Goal: Communication & Community: Answer question/provide support

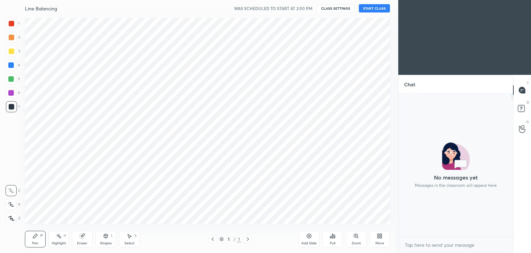
scroll to position [34390, 34228]
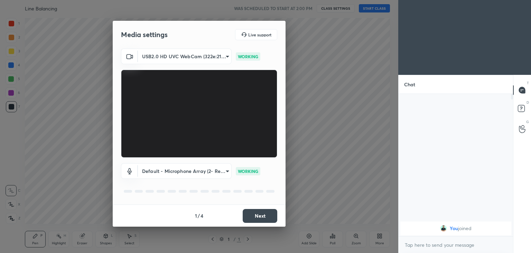
click at [264, 217] on button "Next" at bounding box center [260, 216] width 35 height 14
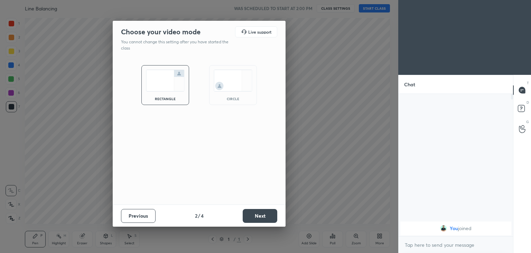
click at [263, 219] on button "Next" at bounding box center [260, 216] width 35 height 14
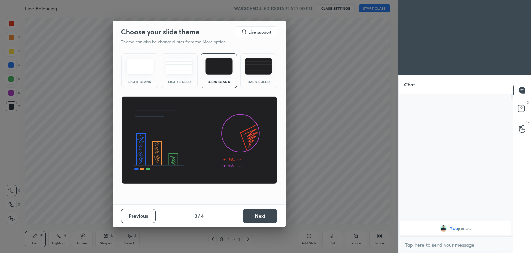
click at [266, 217] on button "Next" at bounding box center [260, 216] width 35 height 14
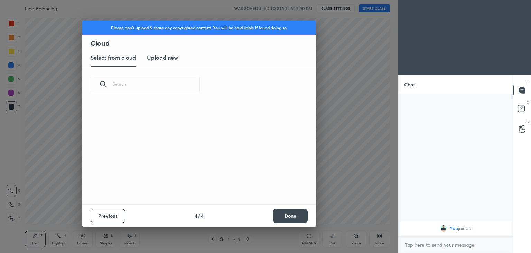
scroll to position [102, 222]
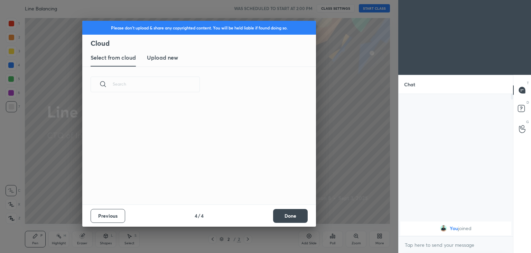
click at [165, 55] on h3 "Upload new" at bounding box center [162, 57] width 31 height 8
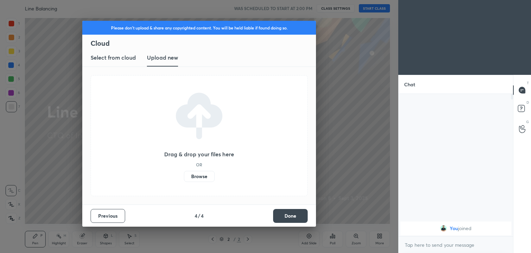
click at [199, 174] on label "Browse" at bounding box center [199, 176] width 31 height 11
click at [184, 174] on input "Browse" at bounding box center [184, 176] width 0 height 11
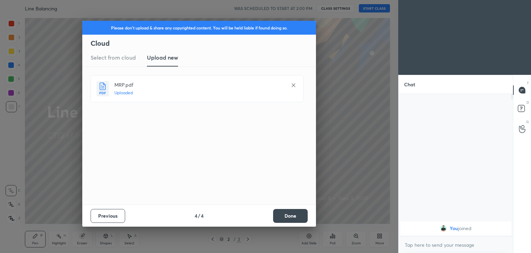
click at [286, 219] on button "Done" at bounding box center [290, 216] width 35 height 14
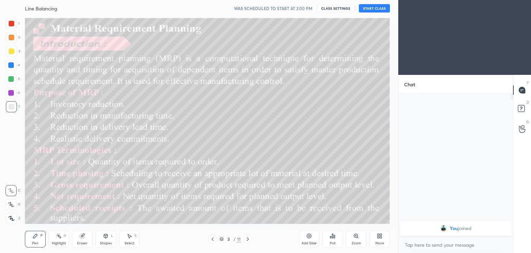
click at [216, 236] on div at bounding box center [213, 239] width 8 height 8
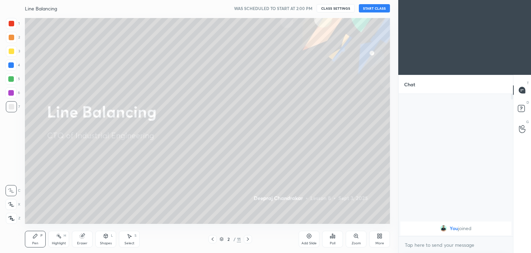
click at [374, 10] on button "START CLASS" at bounding box center [374, 8] width 31 height 8
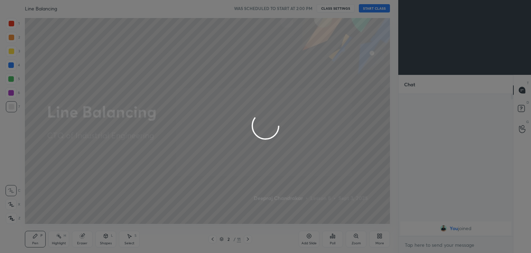
type textarea "x"
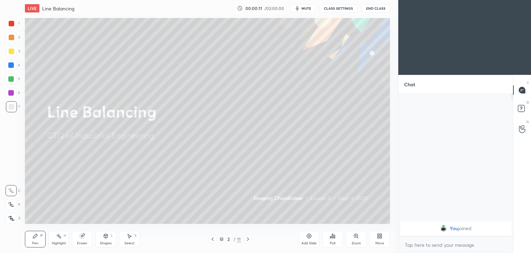
scroll to position [34390, 34228]
click at [337, 11] on button "CLASS SETTINGS" at bounding box center [339, 8] width 38 height 8
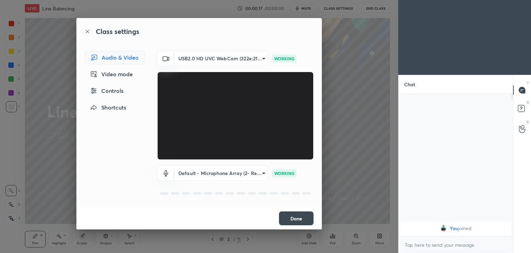
click at [302, 221] on button "Done" at bounding box center [296, 218] width 35 height 14
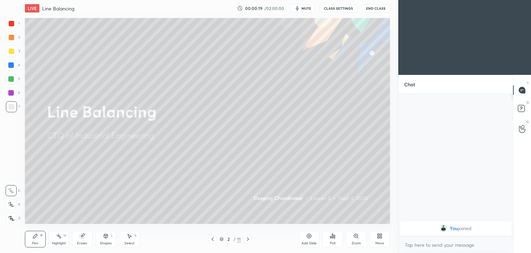
click at [86, 237] on div "Eraser" at bounding box center [82, 238] width 21 height 17
click at [11, 202] on icon at bounding box center [11, 204] width 6 height 6
click at [31, 240] on div "Pen P" at bounding box center [35, 238] width 21 height 17
click at [106, 237] on icon at bounding box center [106, 236] width 4 height 4
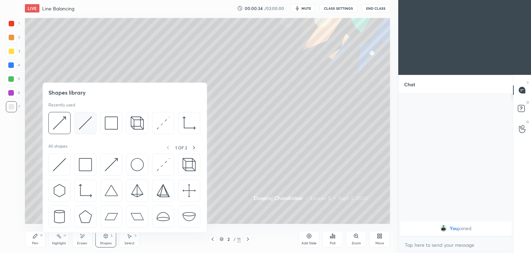
click at [81, 126] on img at bounding box center [85, 122] width 13 height 13
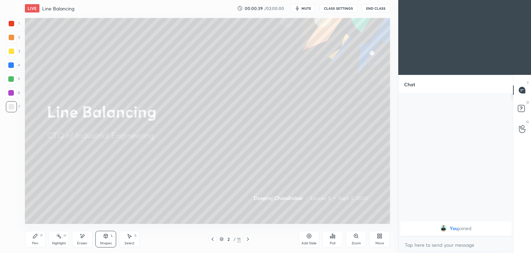
click at [34, 242] on div "Pen" at bounding box center [35, 242] width 6 height 3
click at [308, 8] on span "mute" at bounding box center [307, 8] width 10 height 5
click at [308, 9] on span "unmute" at bounding box center [306, 8] width 15 height 5
click at [335, 7] on button "CLASS SETTINGS" at bounding box center [339, 8] width 38 height 8
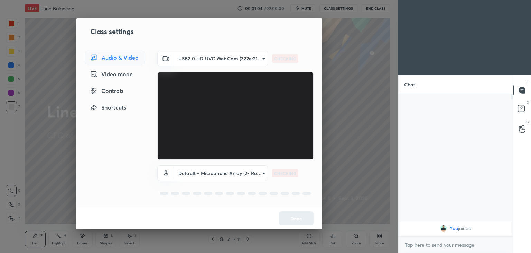
click at [338, 65] on div "Class settings Audio & Video Video mode Controls Shortcuts USB2.0 HD UVC WebCam…" at bounding box center [199, 126] width 399 height 253
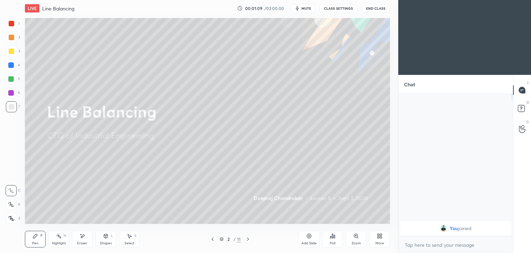
click at [343, 6] on button "CLASS SETTINGS" at bounding box center [339, 8] width 38 height 8
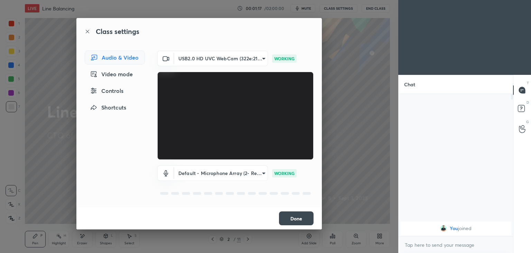
click at [300, 219] on button "Done" at bounding box center [296, 218] width 35 height 14
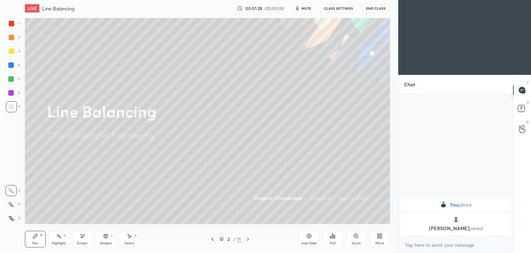
click at [344, 10] on button "CLASS SETTINGS" at bounding box center [339, 8] width 38 height 8
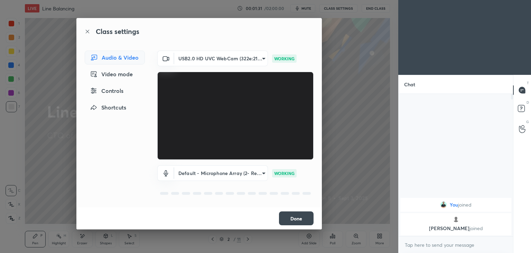
click at [307, 217] on button "Done" at bounding box center [296, 218] width 35 height 14
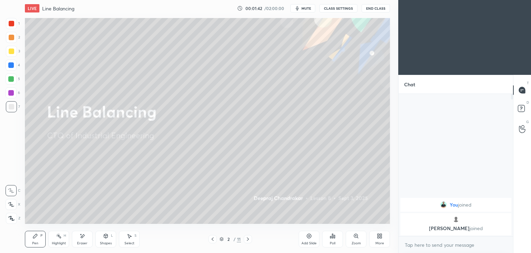
click at [127, 241] on div "Select" at bounding box center [130, 242] width 10 height 3
click at [83, 236] on icon at bounding box center [83, 235] width 4 height 3
click at [37, 240] on div "Pen P" at bounding box center [35, 238] width 21 height 17
click at [343, 10] on button "CLASS SETTINGS" at bounding box center [339, 8] width 38 height 8
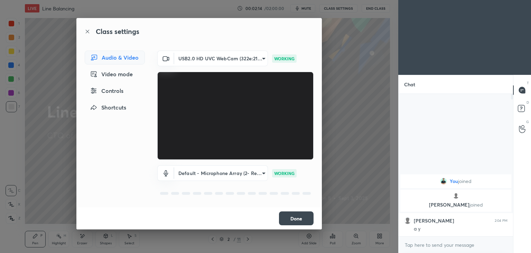
click at [301, 216] on button "Done" at bounding box center [296, 218] width 35 height 14
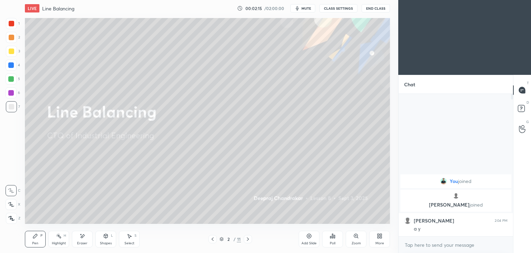
click at [34, 236] on icon at bounding box center [35, 236] width 4 height 4
click at [341, 12] on button "CLASS SETTINGS" at bounding box center [339, 8] width 38 height 8
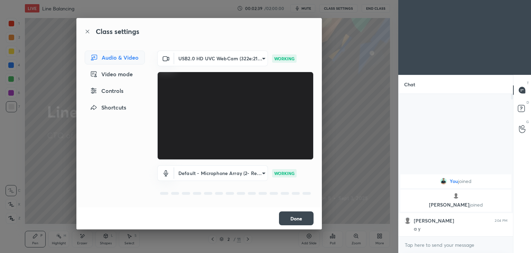
click at [304, 217] on button "Done" at bounding box center [296, 218] width 35 height 14
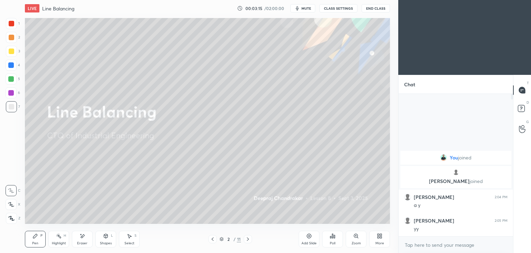
click at [248, 237] on icon at bounding box center [248, 239] width 6 height 6
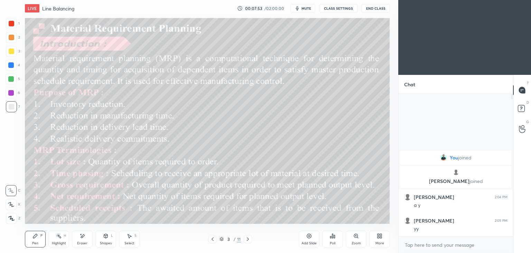
click at [129, 239] on div "Select S" at bounding box center [129, 238] width 21 height 17
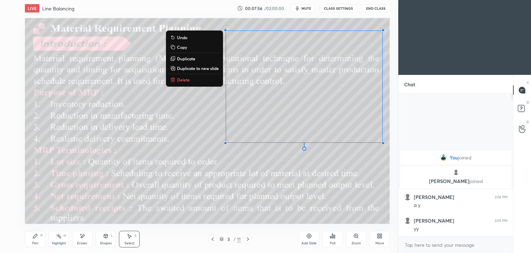
click at [184, 83] on button "Delete" at bounding box center [195, 79] width 52 height 8
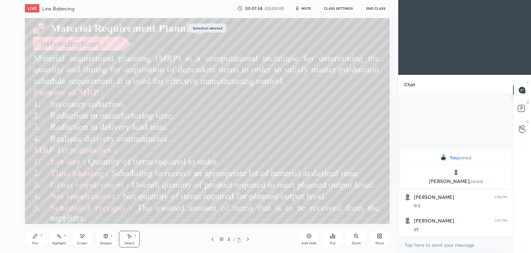
click at [40, 240] on div "Pen P" at bounding box center [35, 238] width 21 height 17
click at [83, 238] on icon at bounding box center [83, 236] width 6 height 6
click at [36, 236] on icon at bounding box center [35, 236] width 4 height 4
click at [29, 241] on div "Pen P" at bounding box center [35, 238] width 21 height 17
click at [81, 240] on div "Eraser" at bounding box center [82, 238] width 21 height 17
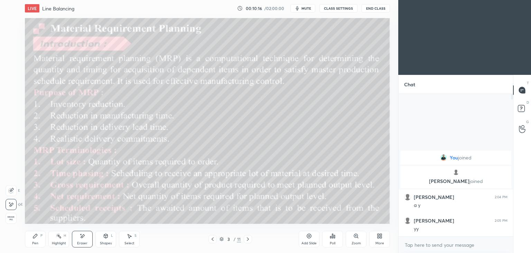
click at [39, 238] on div "Pen P" at bounding box center [35, 238] width 21 height 17
click at [108, 238] on icon at bounding box center [106, 236] width 6 height 6
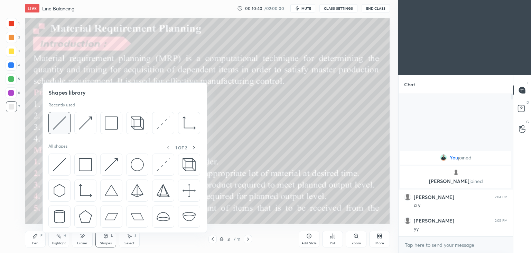
click at [59, 124] on img at bounding box center [59, 122] width 13 height 13
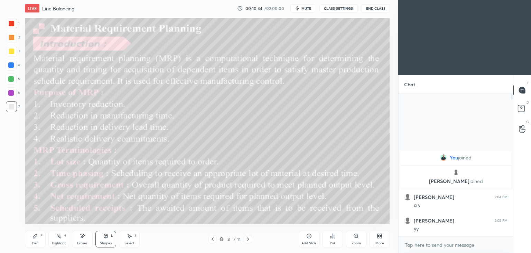
click at [38, 238] on div "Pen P" at bounding box center [35, 238] width 21 height 17
click at [130, 240] on div "Select S" at bounding box center [129, 238] width 21 height 17
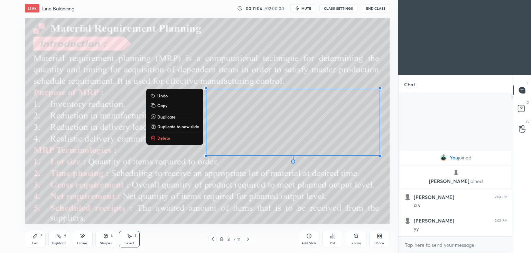
click at [38, 238] on div "Pen P" at bounding box center [35, 238] width 21 height 17
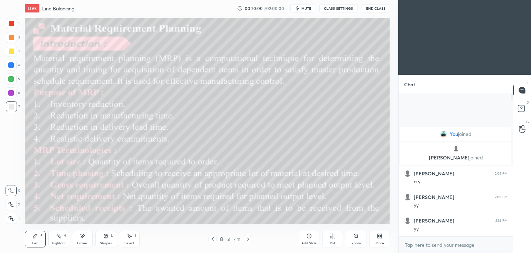
click at [251, 238] on div at bounding box center [248, 239] width 8 height 8
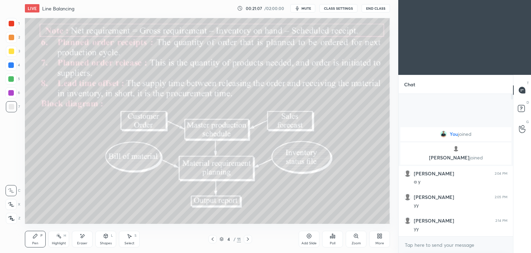
click at [249, 237] on icon at bounding box center [248, 239] width 6 height 6
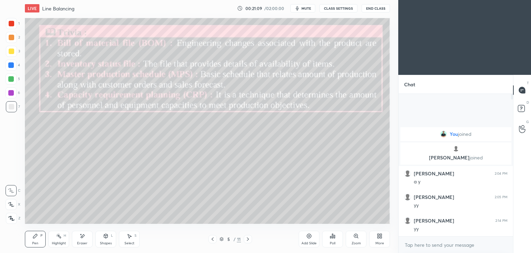
click at [13, 26] on div at bounding box center [12, 24] width 6 height 6
click at [84, 240] on div "Eraser" at bounding box center [82, 238] width 21 height 17
click at [29, 236] on div "Pen P" at bounding box center [35, 238] width 21 height 17
click at [88, 239] on div "Eraser" at bounding box center [82, 238] width 21 height 17
click at [40, 240] on div "Pen P" at bounding box center [35, 238] width 21 height 17
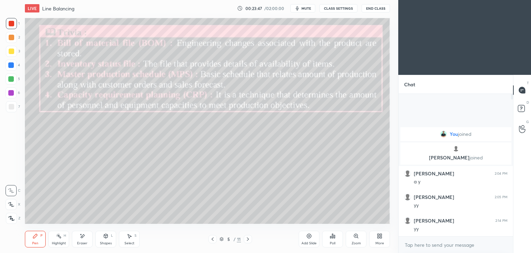
click at [136, 234] on div "S" at bounding box center [136, 235] width 2 height 3
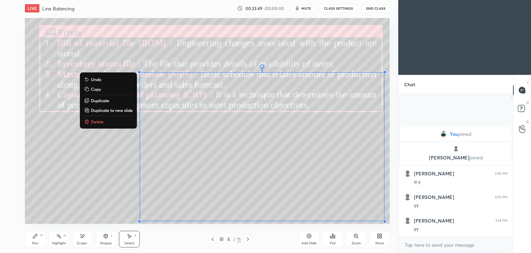
click at [103, 120] on button "Delete" at bounding box center [109, 121] width 52 height 8
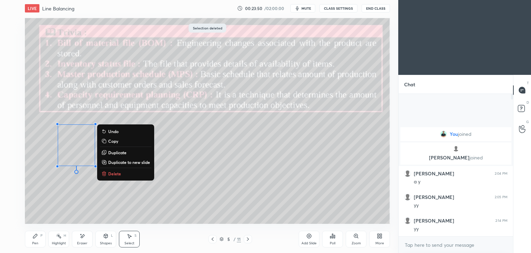
click at [134, 177] on button "Delete" at bounding box center [126, 173] width 52 height 8
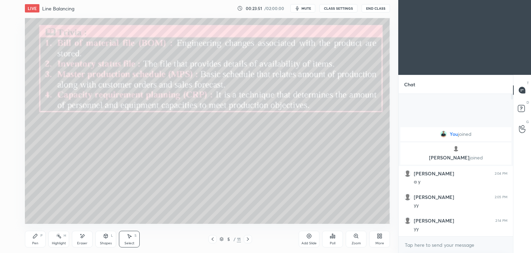
click at [31, 239] on div "Pen P" at bounding box center [35, 238] width 21 height 17
click at [246, 238] on icon at bounding box center [248, 239] width 6 height 6
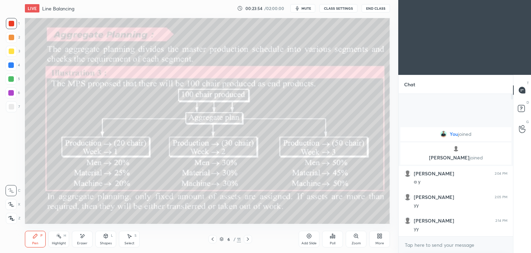
click at [44, 239] on div "Pen P" at bounding box center [35, 238] width 21 height 17
click at [125, 237] on div "Select S" at bounding box center [129, 238] width 21 height 17
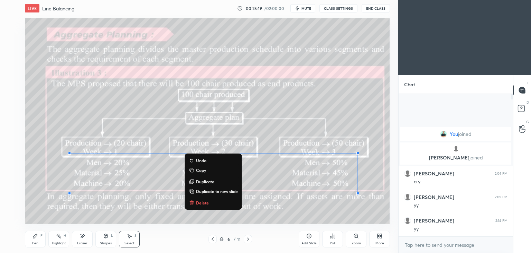
click at [199, 206] on button "Delete" at bounding box center [214, 202] width 52 height 8
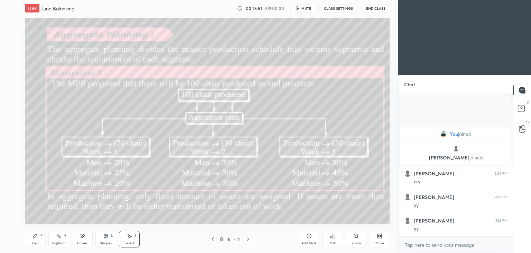
click at [37, 239] on div "Pen P" at bounding box center [35, 238] width 21 height 17
click at [9, 50] on div at bounding box center [12, 51] width 6 height 6
click at [248, 235] on div at bounding box center [248, 239] width 8 height 8
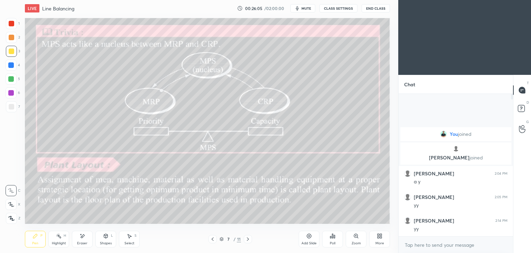
click at [211, 238] on icon at bounding box center [213, 239] width 6 height 6
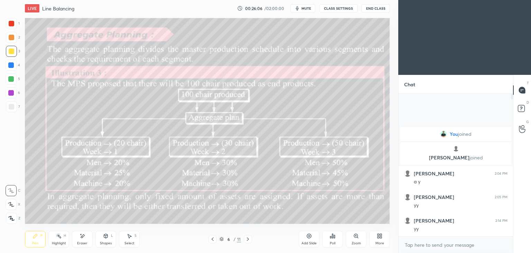
click at [211, 237] on icon at bounding box center [213, 239] width 6 height 6
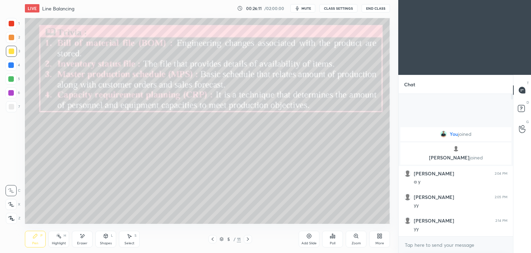
click at [245, 239] on div at bounding box center [248, 239] width 8 height 8
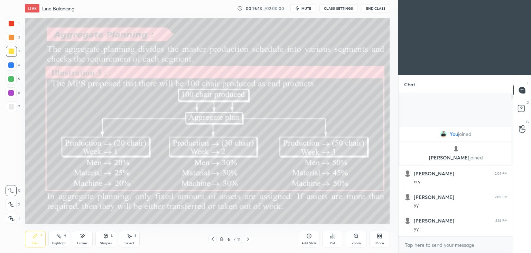
click at [248, 238] on icon at bounding box center [248, 239] width 6 height 6
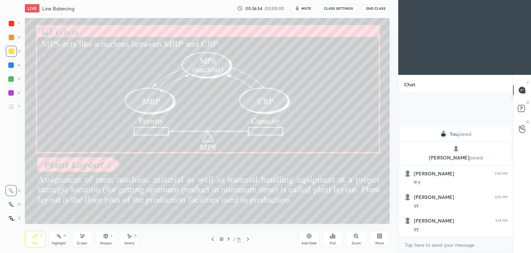
click at [127, 238] on icon at bounding box center [130, 236] width 6 height 6
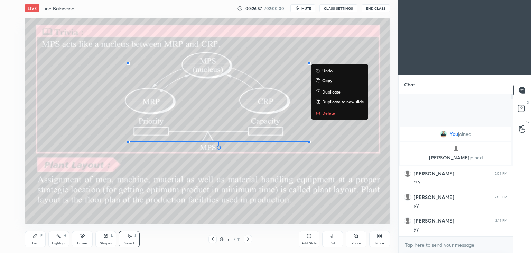
click at [329, 112] on p "Delete" at bounding box center [328, 113] width 13 height 6
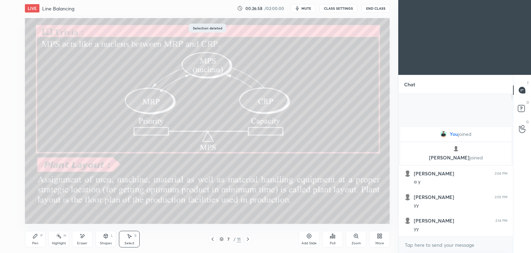
click at [37, 242] on div "Pen" at bounding box center [35, 242] width 6 height 3
click at [249, 236] on div at bounding box center [248, 239] width 8 height 8
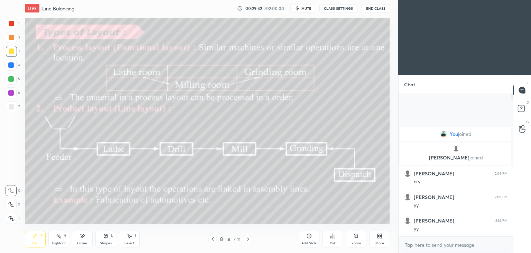
click at [250, 237] on icon at bounding box center [248, 239] width 6 height 6
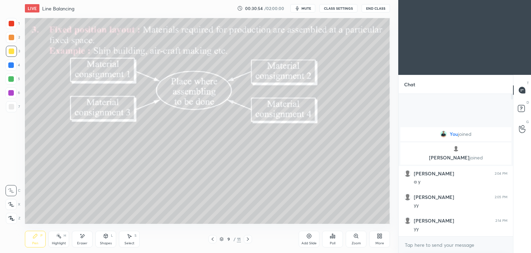
click at [248, 238] on icon at bounding box center [248, 238] width 2 height 3
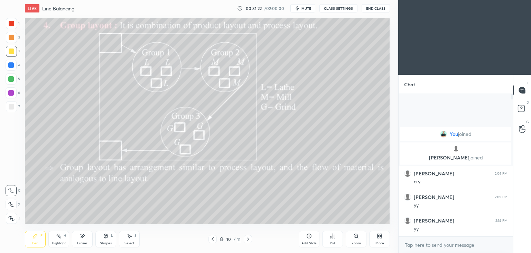
click at [87, 229] on div "Pen P Highlight H Eraser Shapes L Select S 10 / 11 Add Slide Poll Zoom More" at bounding box center [207, 239] width 365 height 28
click at [86, 234] on div "Eraser" at bounding box center [82, 238] width 21 height 17
click at [37, 237] on icon at bounding box center [36, 236] width 6 height 6
click at [250, 237] on icon at bounding box center [248, 239] width 6 height 6
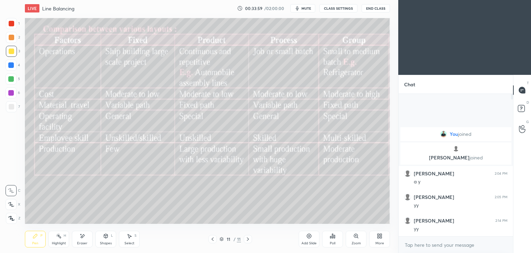
click at [212, 236] on icon at bounding box center [213, 239] width 6 height 6
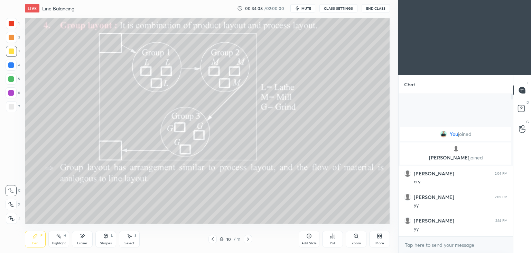
click at [248, 235] on div at bounding box center [248, 239] width 8 height 8
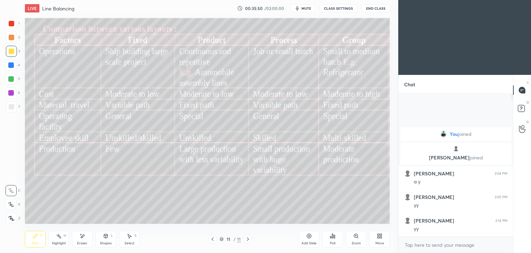
click at [379, 235] on icon at bounding box center [379, 235] width 2 height 2
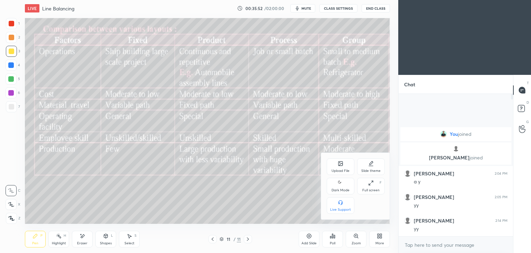
click at [335, 171] on div "Upload File" at bounding box center [341, 170] width 18 height 3
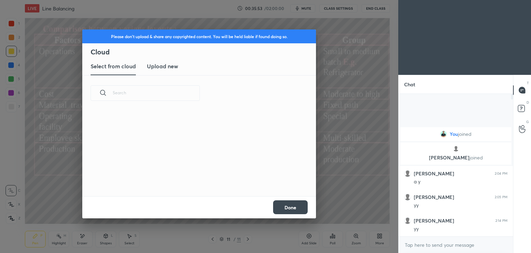
scroll to position [85, 222]
click at [166, 66] on h3 "Upload new" at bounding box center [162, 66] width 31 height 8
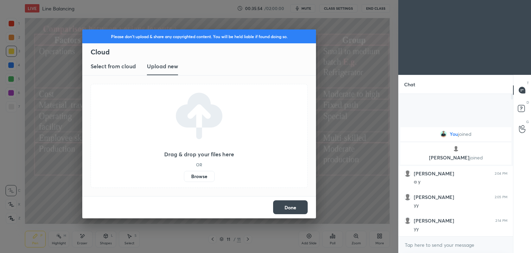
click at [203, 176] on label "Browse" at bounding box center [199, 176] width 31 height 11
click at [184, 176] on input "Browse" at bounding box center [184, 176] width 0 height 11
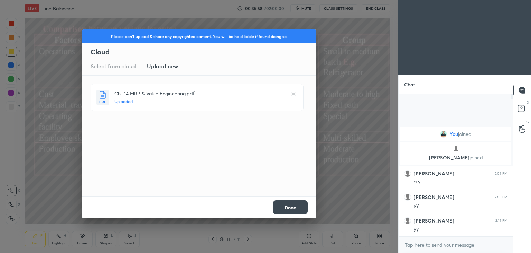
click at [290, 201] on button "Done" at bounding box center [290, 207] width 35 height 14
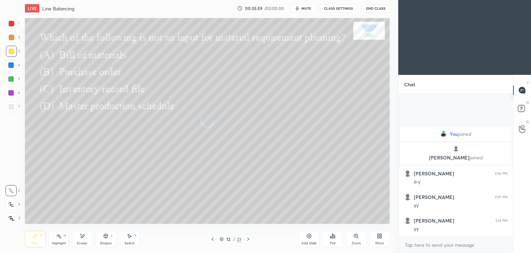
click at [212, 237] on icon at bounding box center [213, 239] width 6 height 6
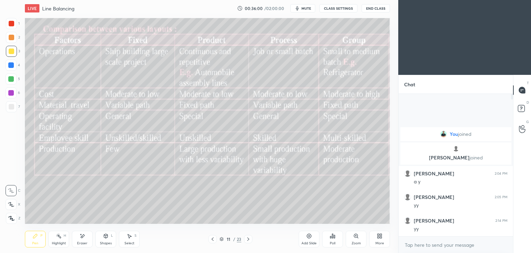
click at [33, 236] on icon at bounding box center [36, 236] width 6 height 6
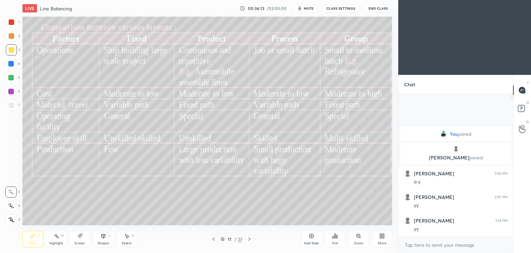
scroll to position [34390, 34228]
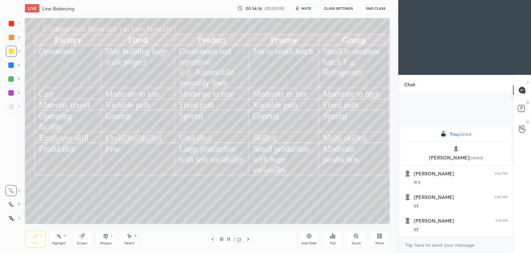
click at [87, 240] on div "Eraser" at bounding box center [82, 238] width 21 height 17
click at [10, 200] on div at bounding box center [11, 204] width 11 height 11
click at [40, 241] on div "Pen P" at bounding box center [35, 238] width 21 height 17
click at [247, 239] on icon at bounding box center [249, 239] width 6 height 6
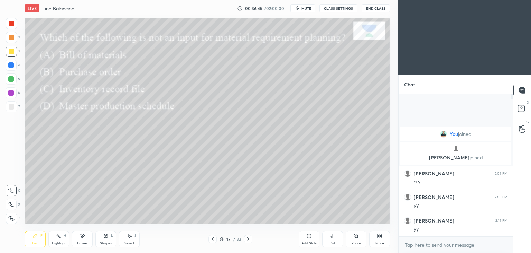
click at [334, 238] on icon at bounding box center [334, 236] width 1 height 3
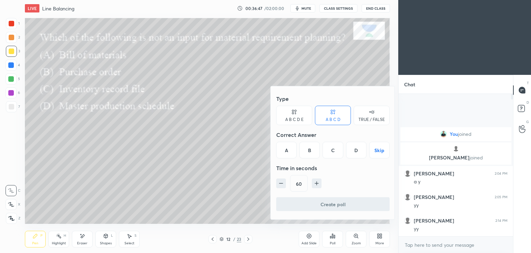
click at [282, 181] on icon "button" at bounding box center [281, 183] width 7 height 7
type input "45"
click at [311, 150] on div "B" at bounding box center [310, 150] width 20 height 17
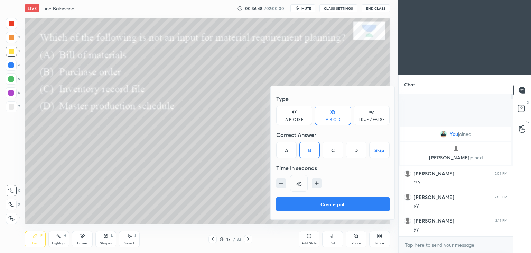
click at [342, 205] on button "Create poll" at bounding box center [332, 204] width 113 height 14
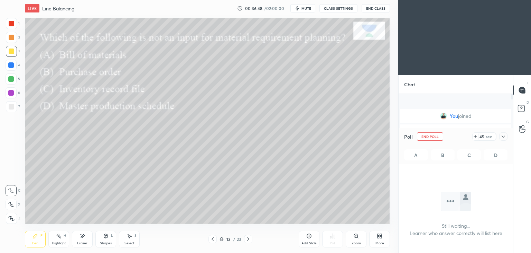
scroll to position [0, 0]
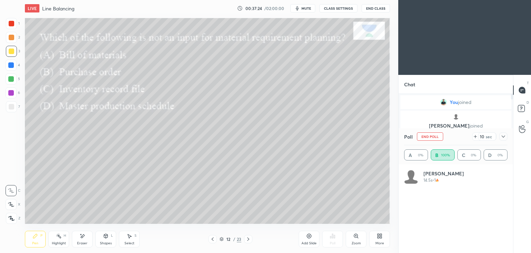
click at [13, 21] on div at bounding box center [12, 24] width 6 height 6
click at [505, 139] on div at bounding box center [504, 136] width 8 height 8
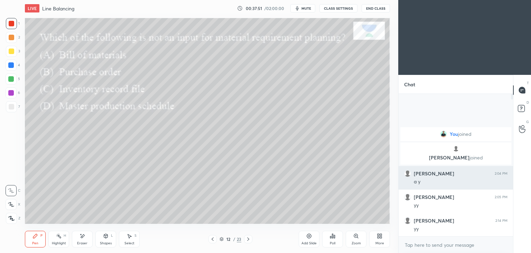
scroll to position [2, 2]
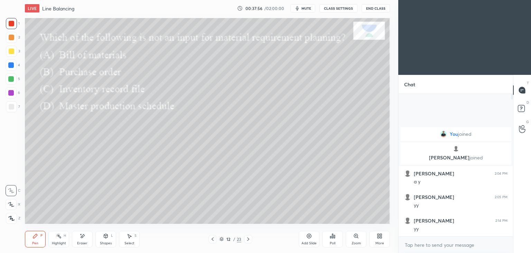
click at [248, 239] on icon at bounding box center [249, 239] width 6 height 6
click at [331, 238] on icon at bounding box center [330, 237] width 1 height 2
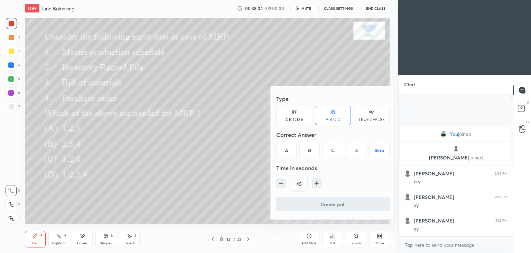
click at [351, 149] on div "D" at bounding box center [356, 150] width 20 height 17
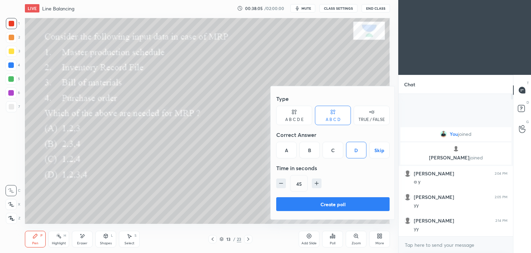
click at [334, 200] on button "Create poll" at bounding box center [332, 204] width 113 height 14
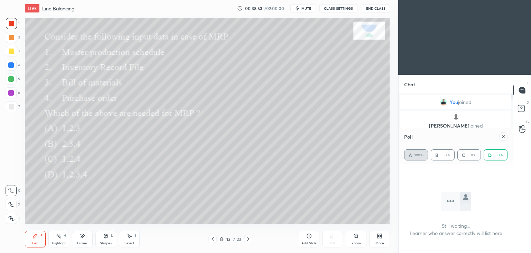
click at [501, 137] on icon at bounding box center [504, 137] width 6 height 6
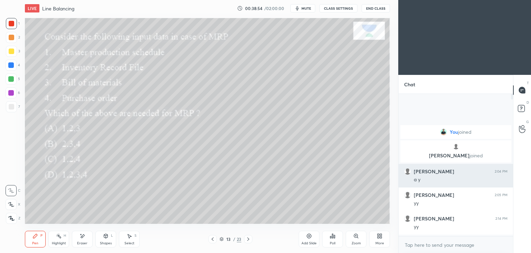
scroll to position [83, 112]
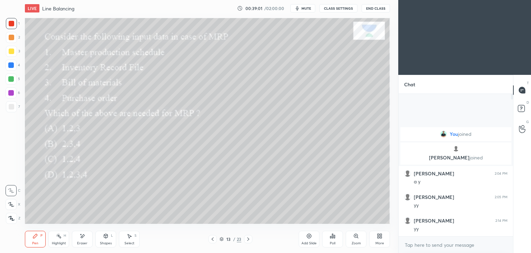
click at [248, 237] on icon at bounding box center [249, 239] width 6 height 6
click at [335, 235] on icon at bounding box center [334, 236] width 1 height 3
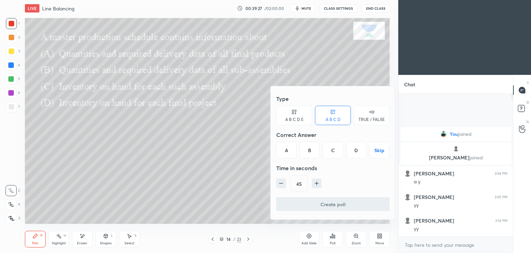
click at [286, 150] on div "A" at bounding box center [286, 150] width 20 height 17
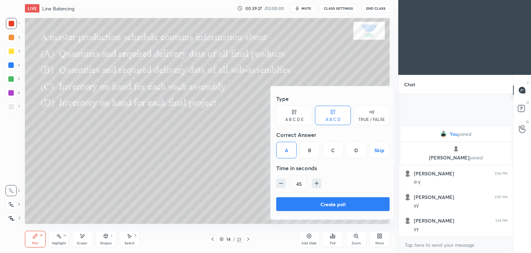
click at [324, 205] on button "Create poll" at bounding box center [332, 204] width 113 height 14
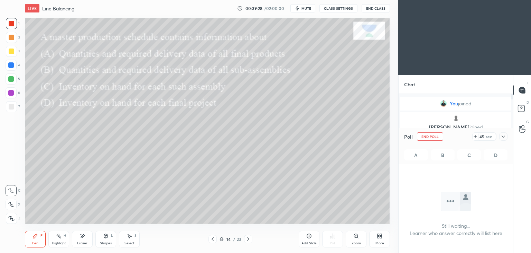
scroll to position [47, 112]
click at [212, 238] on icon at bounding box center [213, 239] width 6 height 6
click at [213, 241] on icon at bounding box center [213, 239] width 6 height 6
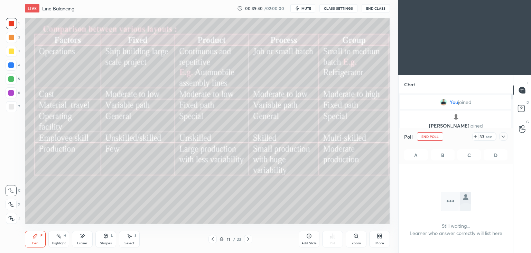
click at [210, 239] on icon at bounding box center [213, 239] width 6 height 6
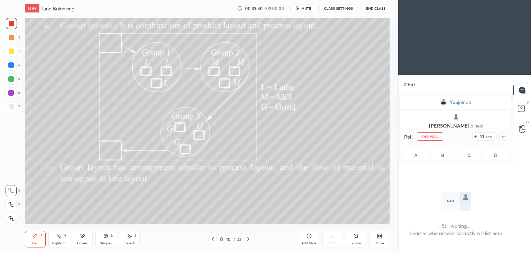
click at [210, 240] on icon at bounding box center [213, 239] width 6 height 6
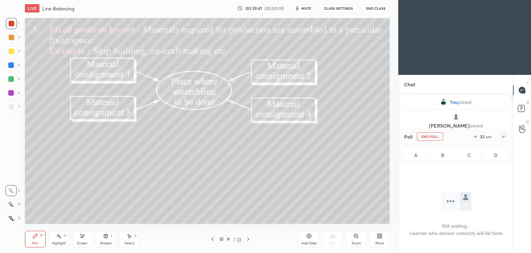
click at [209, 240] on div at bounding box center [213, 239] width 8 height 8
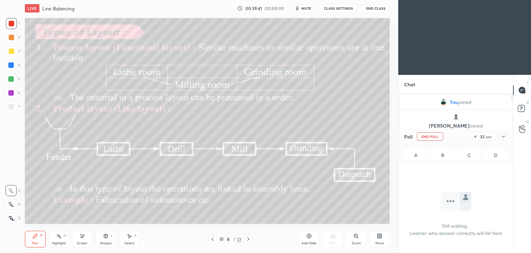
click at [209, 241] on div at bounding box center [213, 239] width 8 height 8
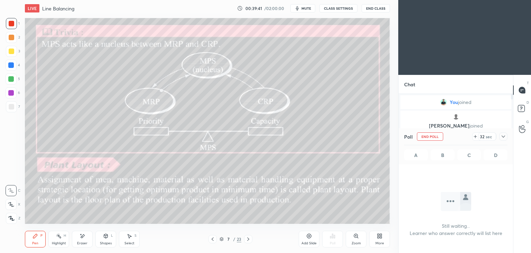
click at [208, 243] on div "7 / 23" at bounding box center [230, 239] width 137 height 8
click at [210, 240] on icon at bounding box center [213, 239] width 6 height 6
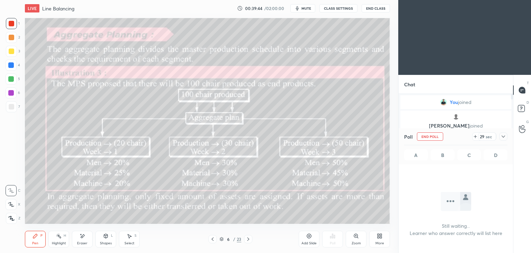
click at [210, 238] on icon at bounding box center [213, 239] width 6 height 6
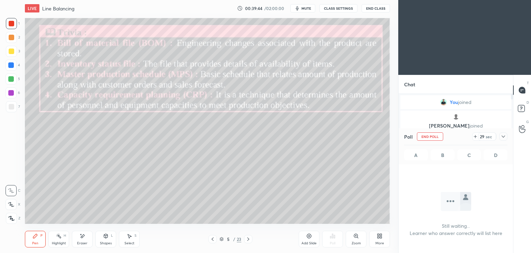
click at [209, 238] on div at bounding box center [213, 239] width 8 height 8
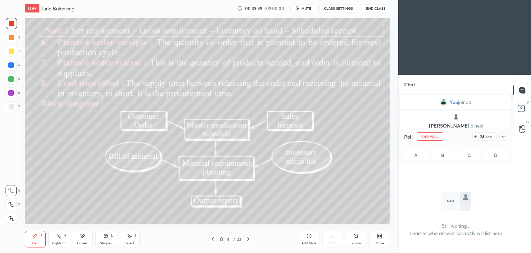
click at [244, 236] on div at bounding box center [248, 239] width 8 height 8
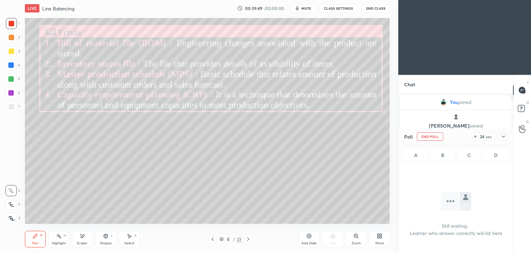
click at [246, 236] on icon at bounding box center [249, 239] width 6 height 6
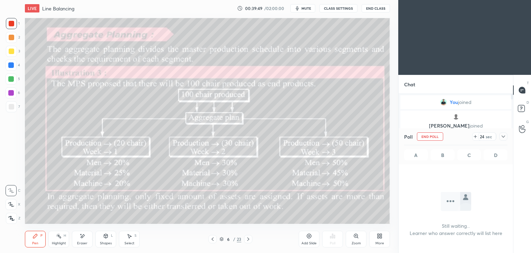
click at [247, 237] on icon at bounding box center [249, 239] width 6 height 6
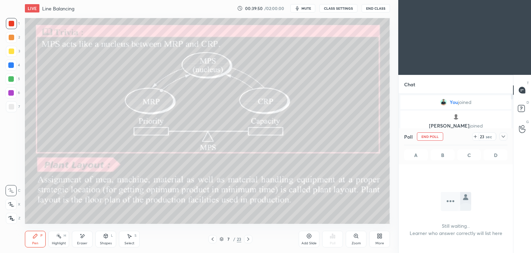
click at [249, 237] on icon at bounding box center [249, 239] width 6 height 6
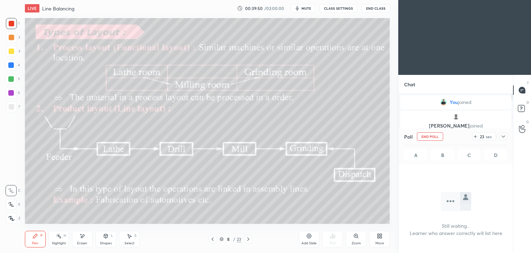
click at [248, 238] on icon at bounding box center [248, 238] width 2 height 3
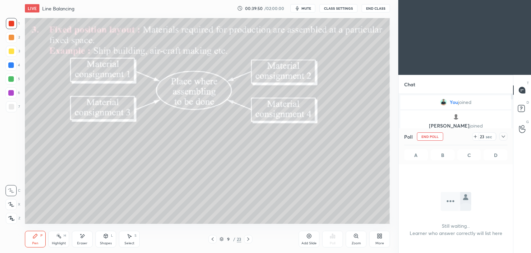
click at [246, 240] on icon at bounding box center [249, 239] width 6 height 6
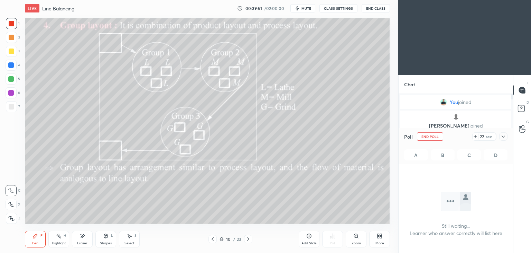
click at [247, 238] on icon at bounding box center [249, 239] width 6 height 6
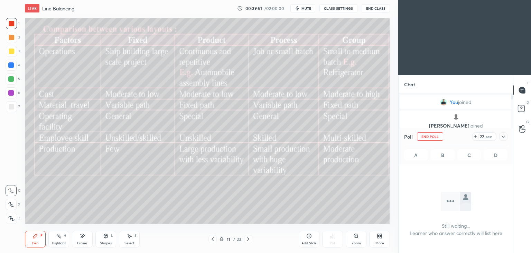
click at [246, 238] on icon at bounding box center [249, 239] width 6 height 6
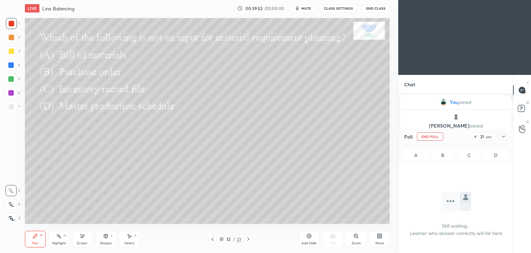
click at [245, 239] on div at bounding box center [248, 239] width 8 height 8
click at [249, 238] on icon at bounding box center [249, 239] width 6 height 6
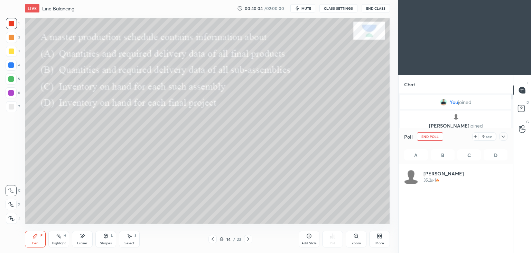
scroll to position [81, 101]
click at [502, 137] on icon at bounding box center [504, 137] width 6 height 6
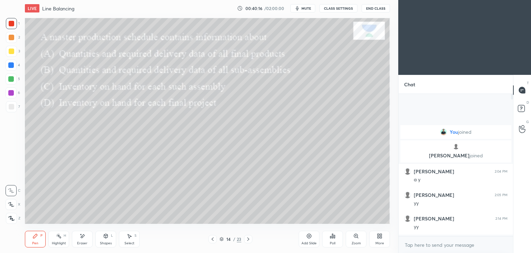
scroll to position [2, 2]
click at [249, 238] on icon at bounding box center [249, 239] width 6 height 6
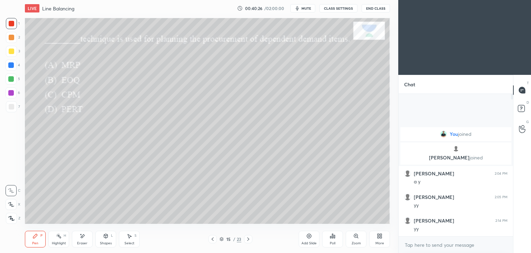
click at [334, 236] on icon at bounding box center [334, 236] width 1 height 3
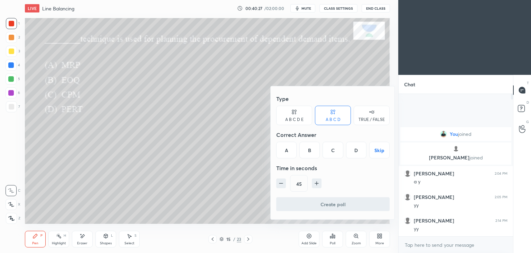
click at [288, 153] on div "A" at bounding box center [286, 150] width 20 height 17
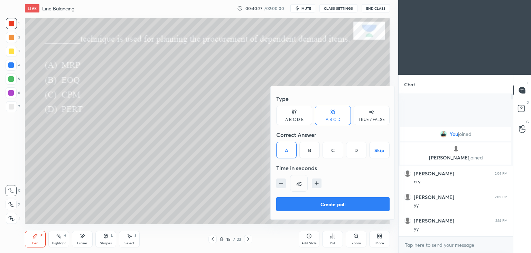
click at [335, 200] on button "Create poll" at bounding box center [332, 204] width 113 height 14
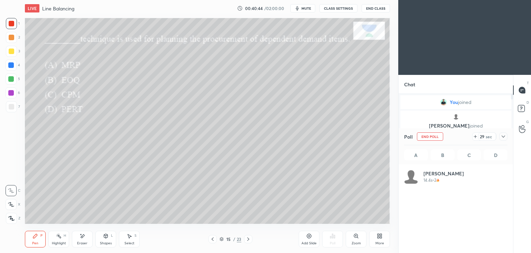
scroll to position [81, 101]
click at [430, 136] on button "End Poll" at bounding box center [430, 136] width 26 height 8
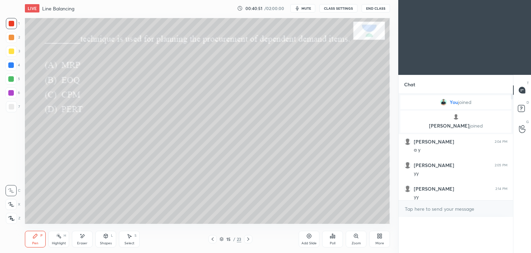
scroll to position [2, 2]
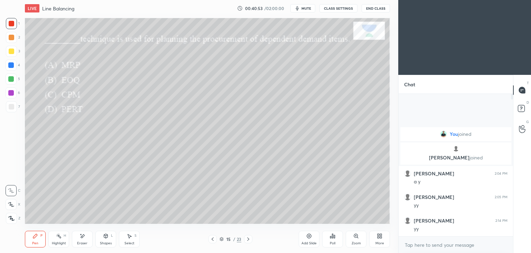
click at [249, 236] on icon at bounding box center [249, 239] width 6 height 6
click at [331, 238] on icon at bounding box center [333, 236] width 6 height 6
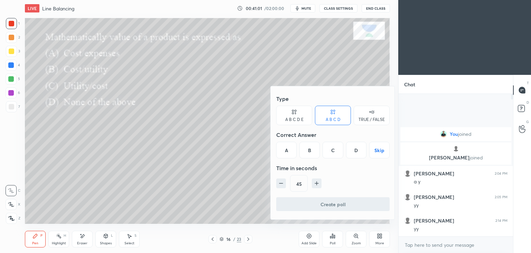
click at [335, 152] on div "C" at bounding box center [333, 150] width 20 height 17
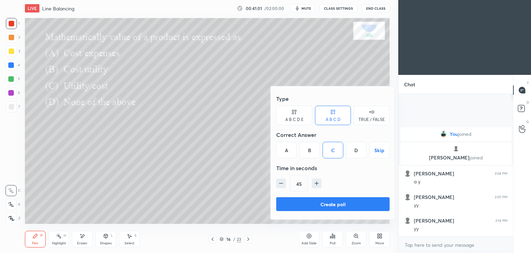
click at [334, 200] on button "Create poll" at bounding box center [332, 204] width 113 height 14
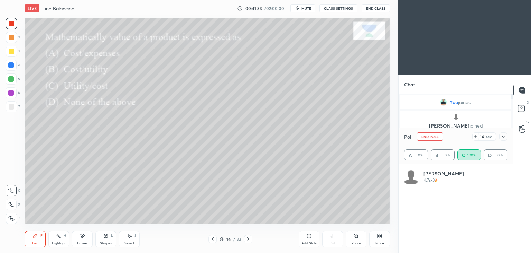
click at [427, 138] on button "End Poll" at bounding box center [430, 136] width 26 height 8
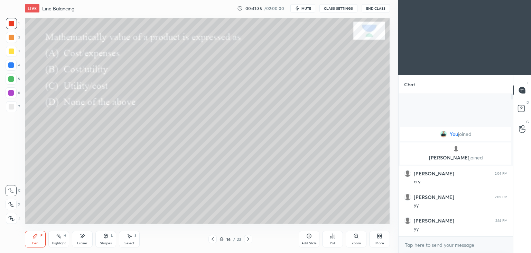
click at [249, 237] on icon at bounding box center [249, 239] width 6 height 6
click at [335, 238] on icon at bounding box center [333, 236] width 6 height 6
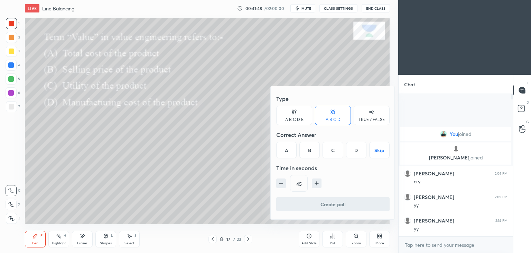
click at [332, 151] on div "C" at bounding box center [333, 150] width 20 height 17
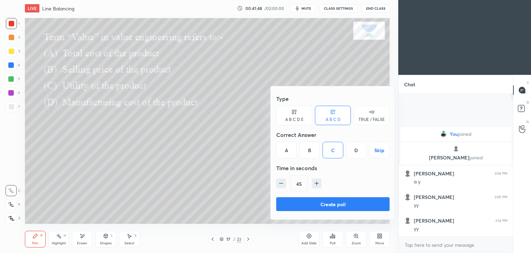
click at [328, 202] on button "Create poll" at bounding box center [332, 204] width 113 height 14
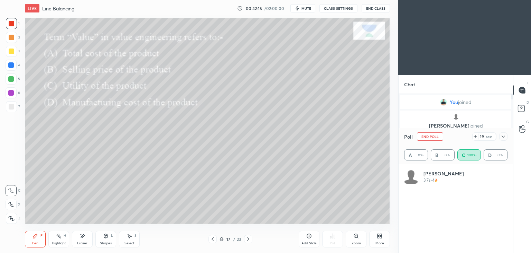
click at [438, 137] on button "End Poll" at bounding box center [430, 136] width 26 height 8
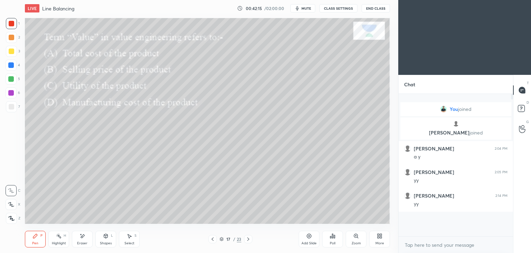
scroll to position [2, 2]
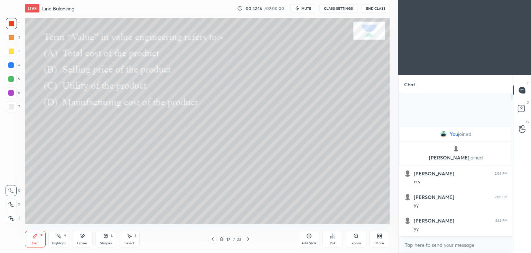
click at [248, 237] on icon at bounding box center [249, 239] width 6 height 6
click at [335, 239] on div "Poll" at bounding box center [332, 238] width 21 height 17
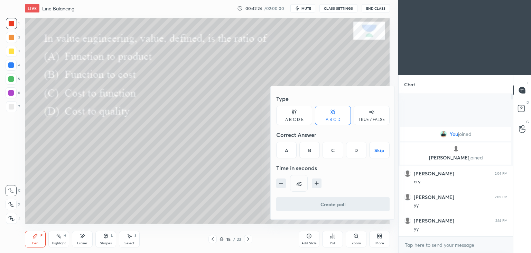
click at [313, 154] on div "B" at bounding box center [310, 150] width 20 height 17
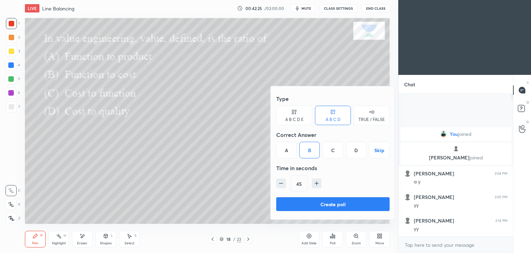
click at [320, 201] on button "Create poll" at bounding box center [332, 204] width 113 height 14
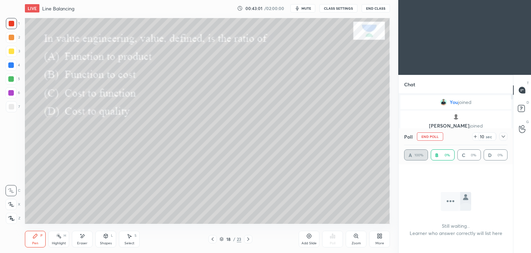
click at [437, 136] on button "End Poll" at bounding box center [430, 136] width 26 height 8
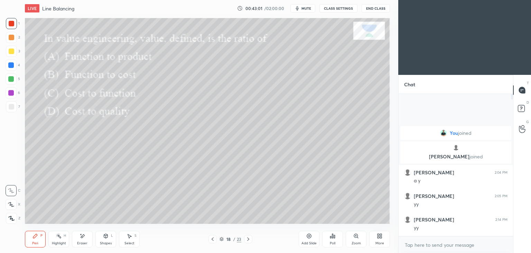
scroll to position [140, 112]
click at [250, 236] on div at bounding box center [248, 239] width 8 height 8
click at [215, 240] on icon at bounding box center [213, 239] width 6 height 6
click at [246, 238] on icon at bounding box center [249, 239] width 6 height 6
click at [332, 237] on icon at bounding box center [332, 236] width 1 height 4
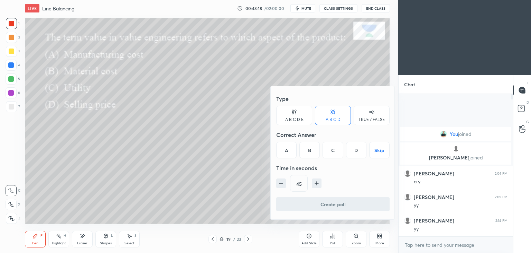
click at [333, 152] on div "C" at bounding box center [333, 150] width 20 height 17
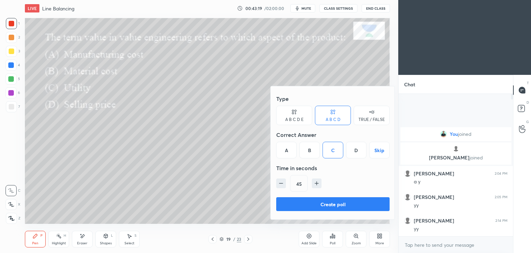
click at [330, 204] on button "Create poll" at bounding box center [332, 204] width 113 height 14
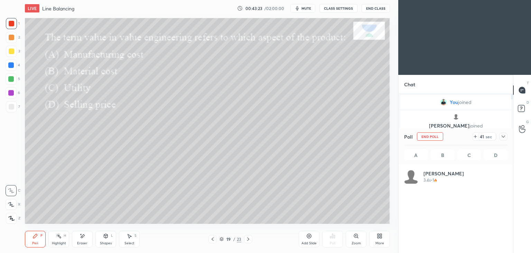
scroll to position [81, 101]
click at [438, 136] on button "End Poll" at bounding box center [430, 136] width 26 height 8
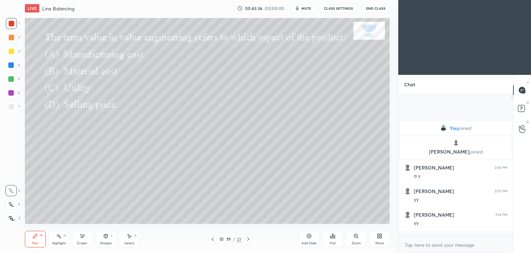
scroll to position [2, 2]
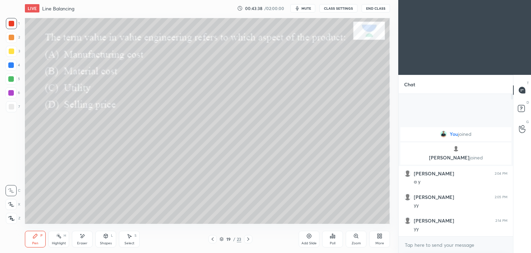
click at [249, 236] on icon at bounding box center [249, 239] width 6 height 6
click at [334, 240] on div "Poll" at bounding box center [332, 238] width 21 height 17
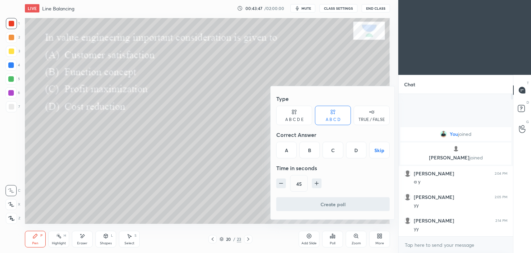
click at [358, 152] on div "D" at bounding box center [356, 150] width 20 height 17
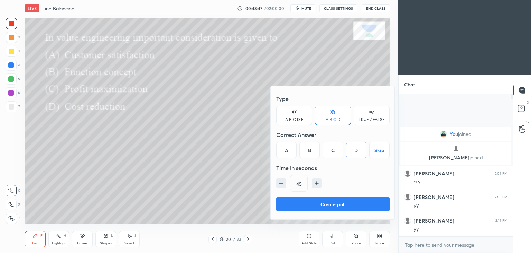
click at [334, 207] on button "Create poll" at bounding box center [332, 204] width 113 height 14
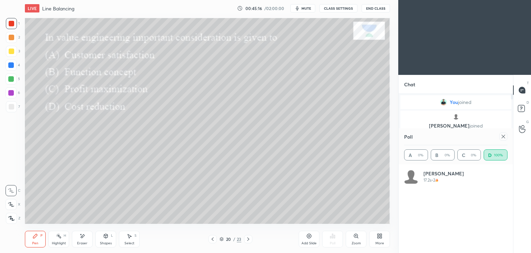
click at [507, 137] on div at bounding box center [504, 136] width 8 height 8
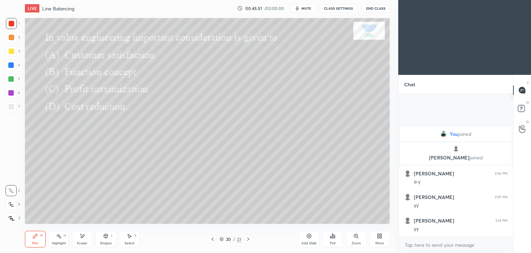
click at [250, 238] on icon at bounding box center [249, 239] width 6 height 6
click at [334, 240] on div "Poll" at bounding box center [332, 238] width 21 height 17
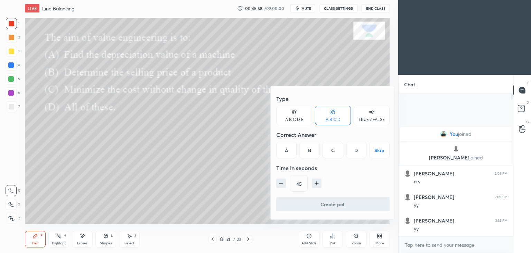
click at [336, 152] on div "C" at bounding box center [333, 150] width 20 height 17
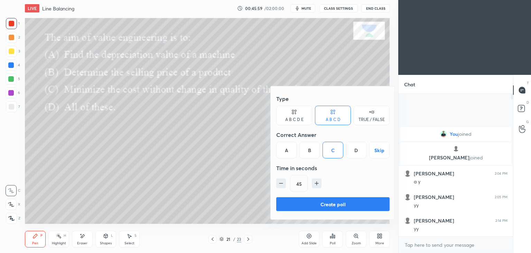
click at [337, 202] on button "Create poll" at bounding box center [332, 204] width 113 height 14
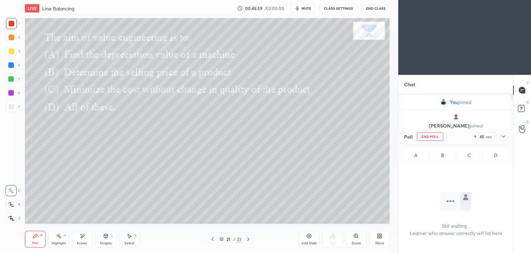
scroll to position [47, 112]
click at [504, 137] on icon at bounding box center [504, 137] width 6 height 6
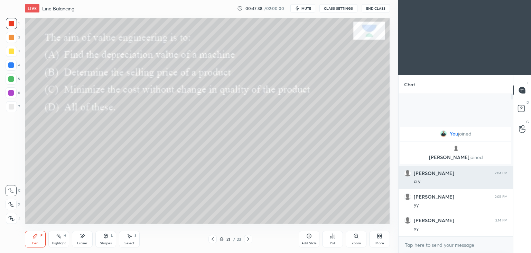
scroll to position [2, 2]
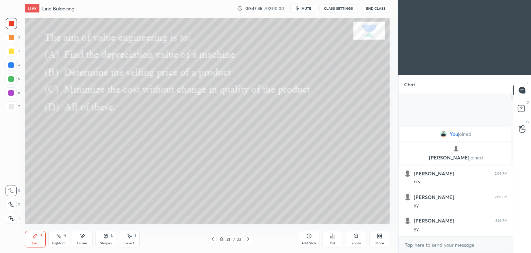
click at [248, 239] on icon at bounding box center [248, 238] width 2 height 3
click at [335, 238] on div "Poll" at bounding box center [332, 238] width 21 height 17
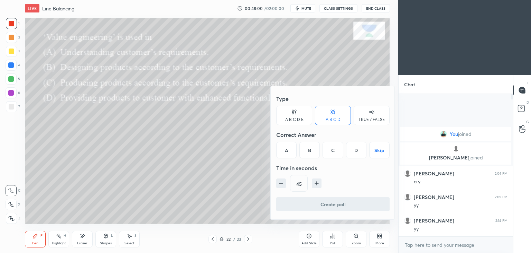
click at [358, 150] on div "D" at bounding box center [356, 150] width 20 height 17
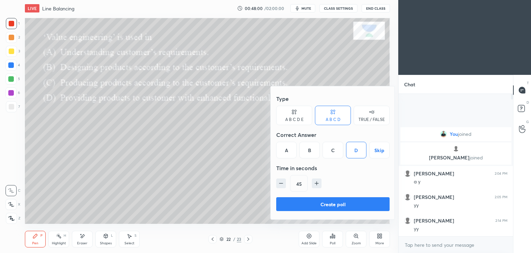
click at [346, 200] on button "Create poll" at bounding box center [332, 204] width 113 height 14
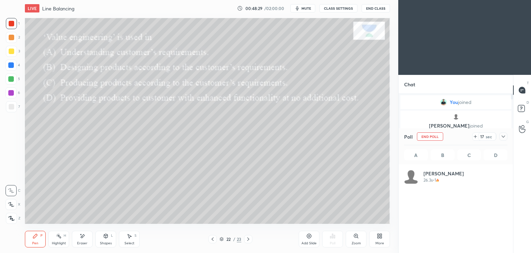
scroll to position [81, 101]
click at [502, 140] on div at bounding box center [504, 136] width 8 height 8
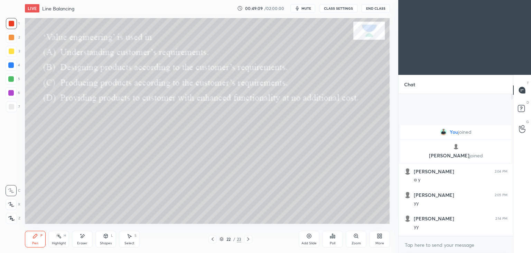
scroll to position [140, 112]
click at [249, 236] on div at bounding box center [248, 239] width 8 height 8
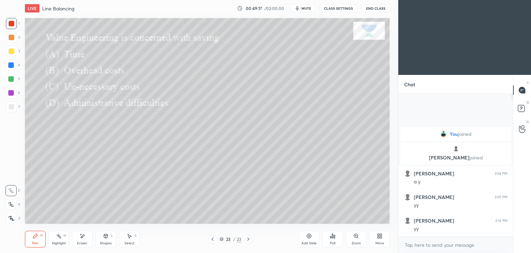
click at [335, 240] on div "Poll" at bounding box center [332, 238] width 21 height 17
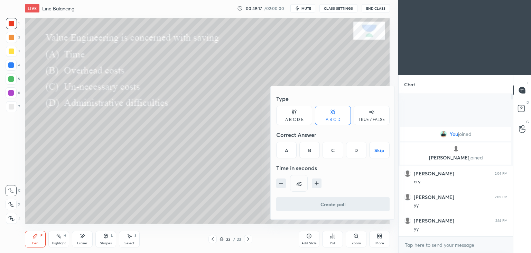
click at [334, 154] on div "C" at bounding box center [333, 150] width 20 height 17
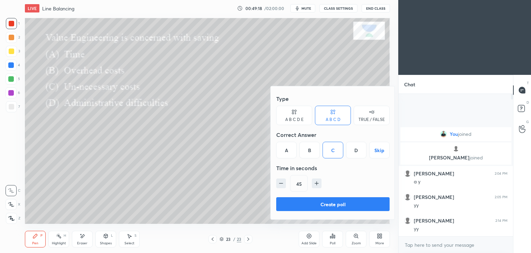
click at [329, 202] on button "Create poll" at bounding box center [332, 204] width 113 height 14
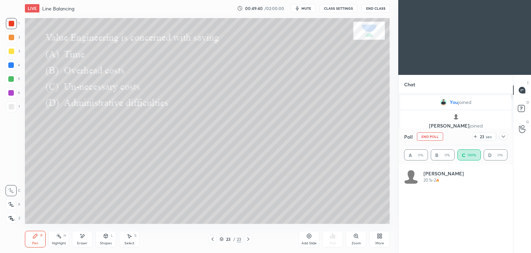
scroll to position [81, 101]
click at [503, 136] on icon at bounding box center [503, 136] width 3 height 3
type textarea "x"
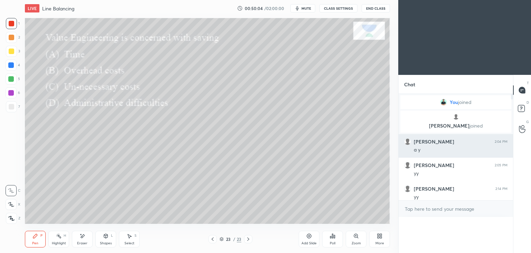
scroll to position [119, 112]
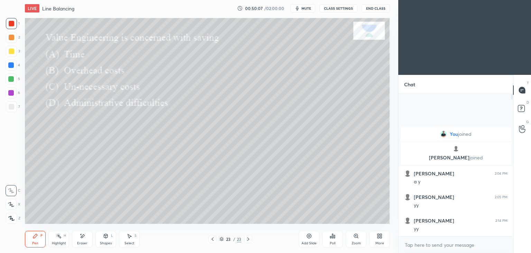
click at [308, 241] on div "Add Slide" at bounding box center [309, 242] width 15 height 3
click at [12, 54] on div at bounding box center [11, 51] width 11 height 11
click at [134, 234] on div "Select S" at bounding box center [129, 238] width 21 height 17
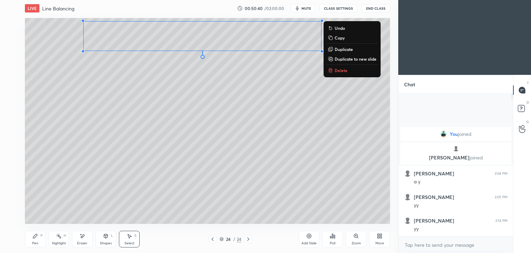
click at [40, 237] on div "Pen P" at bounding box center [35, 238] width 21 height 17
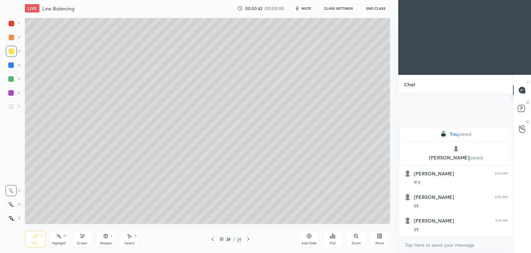
click at [14, 107] on div at bounding box center [12, 107] width 6 height 6
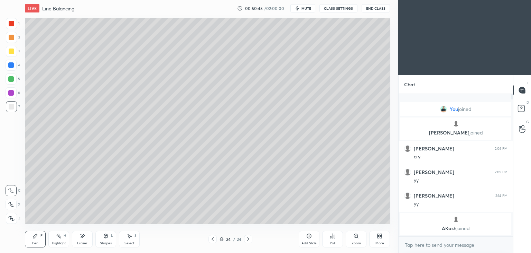
click at [106, 239] on div "Shapes L" at bounding box center [105, 238] width 21 height 17
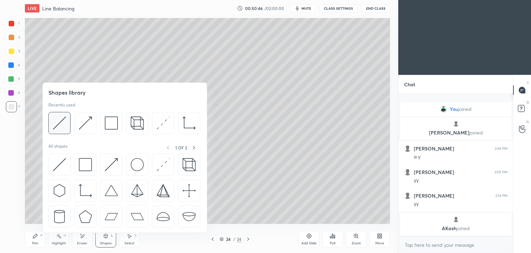
click at [60, 124] on img at bounding box center [59, 122] width 13 height 13
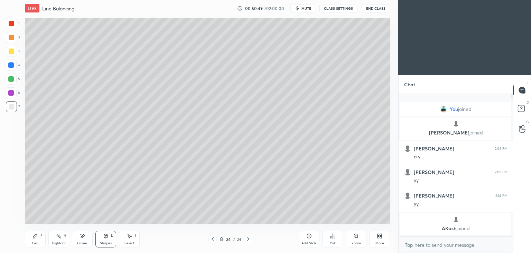
click at [105, 236] on icon at bounding box center [106, 236] width 4 height 4
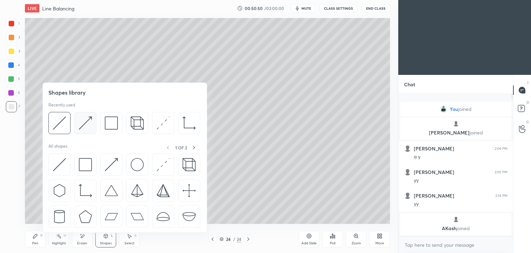
click at [91, 118] on img at bounding box center [85, 122] width 13 height 13
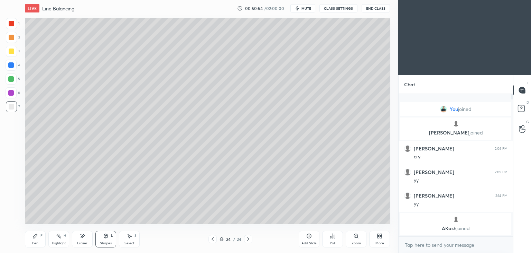
click at [34, 239] on div "Pen P" at bounding box center [35, 238] width 21 height 17
click at [10, 51] on div at bounding box center [12, 51] width 6 height 6
click at [123, 237] on div "Select S" at bounding box center [129, 238] width 21 height 17
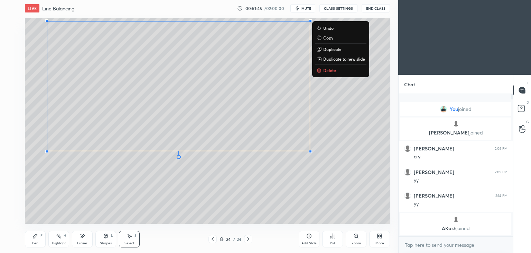
click at [37, 243] on div "Pen" at bounding box center [35, 242] width 6 height 3
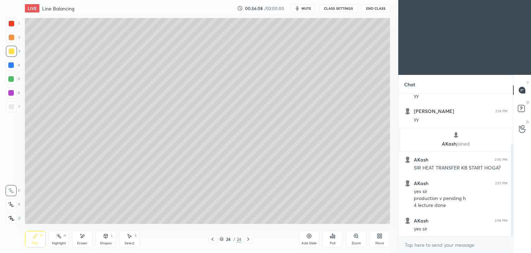
scroll to position [91, 0]
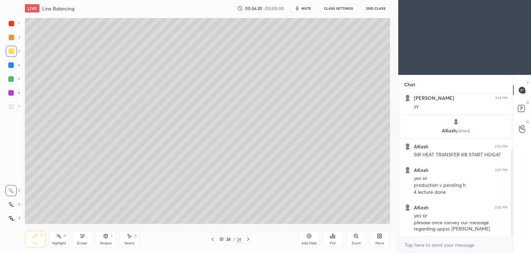
click at [135, 238] on div "Select S" at bounding box center [129, 238] width 21 height 17
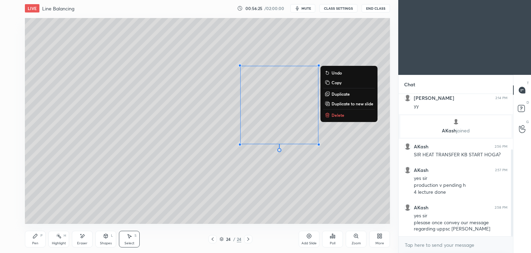
click at [33, 239] on div "Pen P" at bounding box center [35, 238] width 21 height 17
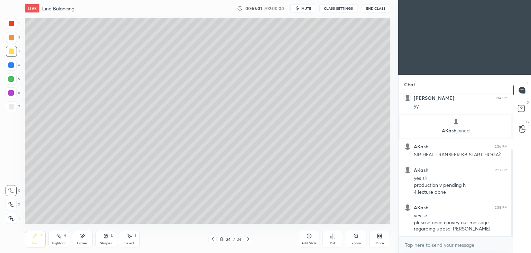
scroll to position [114, 0]
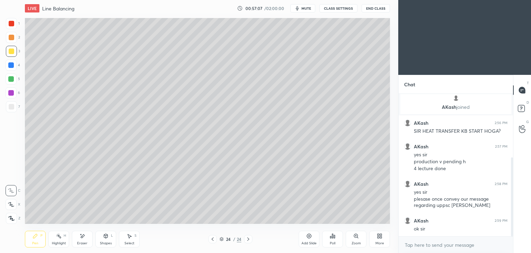
click at [210, 237] on icon at bounding box center [213, 239] width 6 height 6
click at [213, 237] on icon at bounding box center [213, 239] width 6 height 6
click at [212, 237] on icon at bounding box center [213, 239] width 6 height 6
click at [213, 239] on icon at bounding box center [213, 239] width 6 height 6
click at [214, 239] on icon at bounding box center [213, 239] width 6 height 6
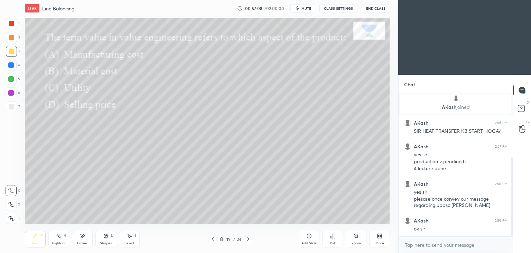
click at [212, 238] on icon at bounding box center [213, 239] width 6 height 6
click at [215, 237] on icon at bounding box center [213, 239] width 6 height 6
click at [215, 238] on div at bounding box center [213, 239] width 8 height 8
click at [216, 239] on div at bounding box center [213, 239] width 8 height 8
click at [218, 238] on div "15 / 24" at bounding box center [231, 239] width 44 height 8
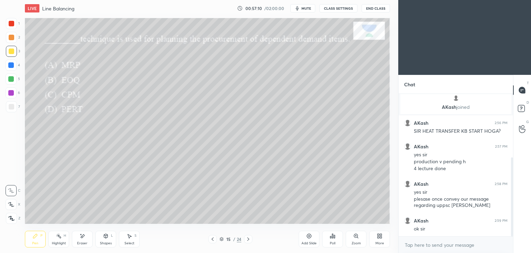
click at [214, 237] on icon at bounding box center [213, 239] width 6 height 6
click at [207, 239] on div "14 / 24" at bounding box center [230, 239] width 137 height 8
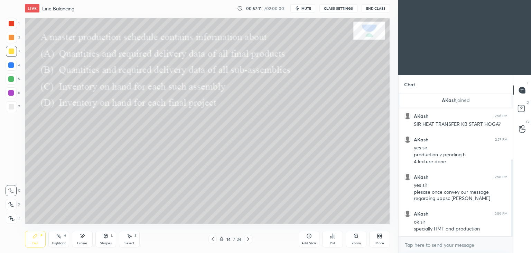
click at [208, 238] on div "14 / 24" at bounding box center [230, 239] width 137 height 8
click at [212, 240] on icon at bounding box center [213, 239] width 6 height 6
click at [212, 239] on icon at bounding box center [213, 238] width 2 height 3
click at [211, 239] on icon at bounding box center [213, 239] width 6 height 6
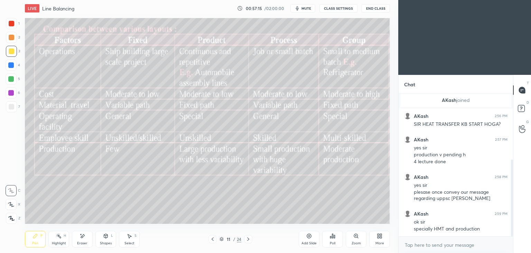
click at [210, 238] on icon at bounding box center [213, 239] width 6 height 6
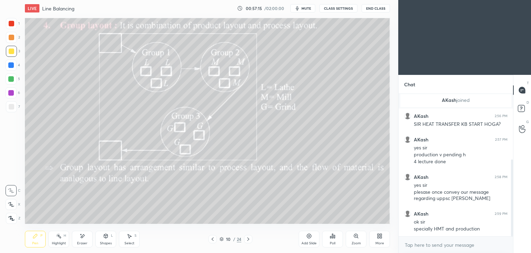
click at [210, 239] on icon at bounding box center [213, 239] width 6 height 6
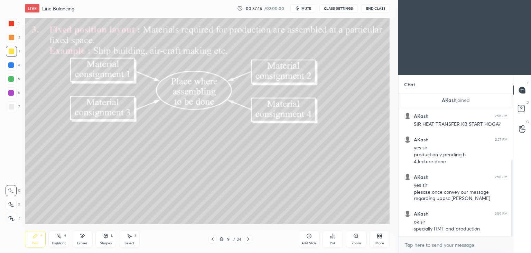
click at [209, 239] on div at bounding box center [213, 239] width 8 height 8
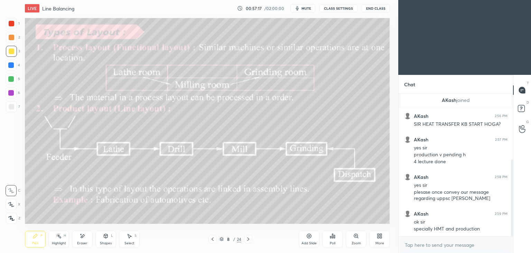
click at [212, 238] on icon at bounding box center [213, 238] width 2 height 3
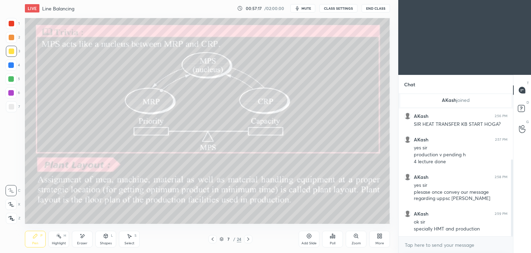
click at [213, 240] on icon at bounding box center [213, 238] width 2 height 3
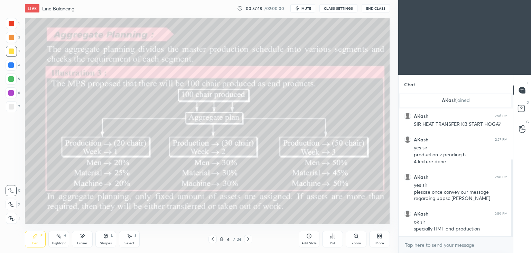
click at [214, 238] on icon at bounding box center [213, 239] width 6 height 6
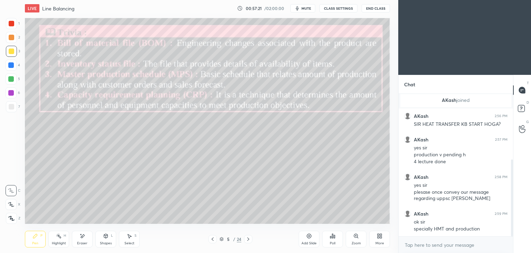
click at [250, 238] on icon at bounding box center [249, 239] width 6 height 6
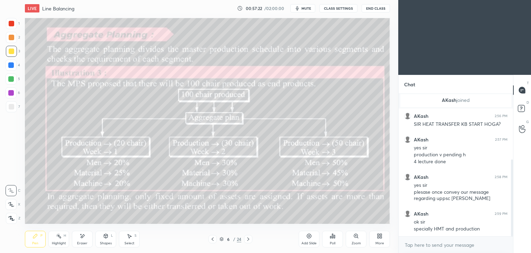
click at [247, 238] on icon at bounding box center [249, 239] width 6 height 6
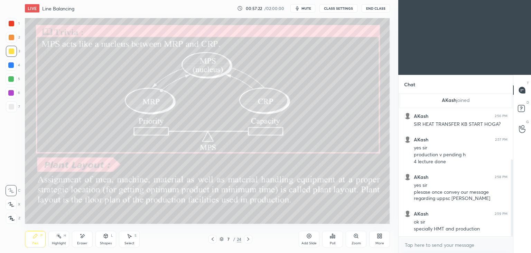
click at [247, 239] on icon at bounding box center [249, 239] width 6 height 6
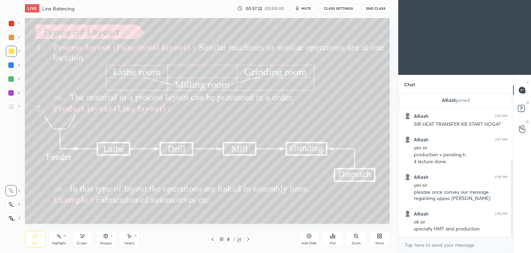
click at [247, 238] on icon at bounding box center [249, 239] width 6 height 6
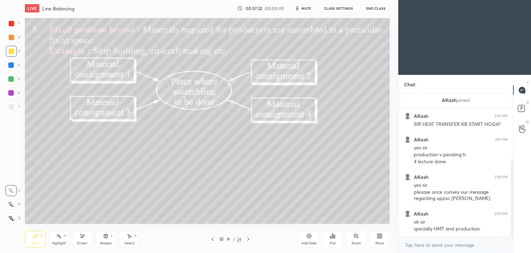
click at [248, 239] on icon at bounding box center [249, 239] width 6 height 6
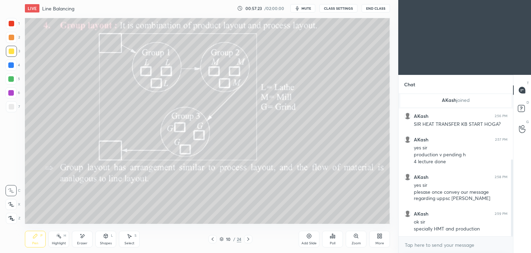
click at [247, 238] on icon at bounding box center [249, 239] width 6 height 6
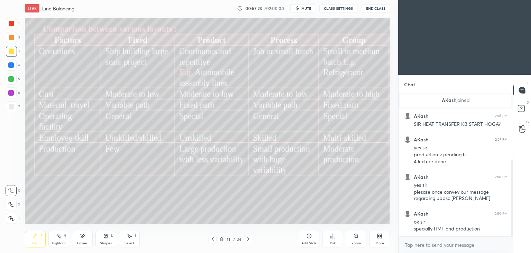
click at [246, 237] on icon at bounding box center [249, 239] width 6 height 6
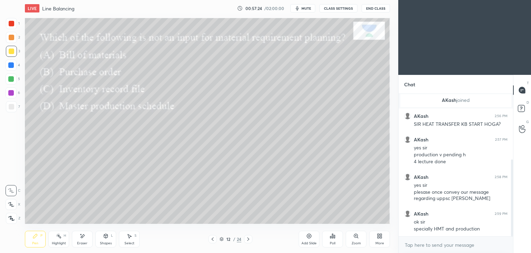
click at [248, 238] on icon at bounding box center [249, 239] width 6 height 6
click at [246, 237] on icon at bounding box center [249, 239] width 6 height 6
click at [248, 236] on icon at bounding box center [249, 239] width 6 height 6
click at [247, 238] on icon at bounding box center [249, 239] width 6 height 6
click at [246, 238] on icon at bounding box center [249, 239] width 6 height 6
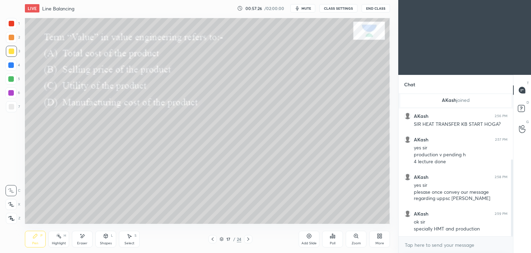
click at [246, 238] on icon at bounding box center [249, 239] width 6 height 6
click at [246, 237] on icon at bounding box center [249, 239] width 6 height 6
click at [247, 238] on icon at bounding box center [249, 239] width 6 height 6
click at [246, 238] on icon at bounding box center [249, 239] width 6 height 6
click at [247, 238] on icon at bounding box center [249, 239] width 6 height 6
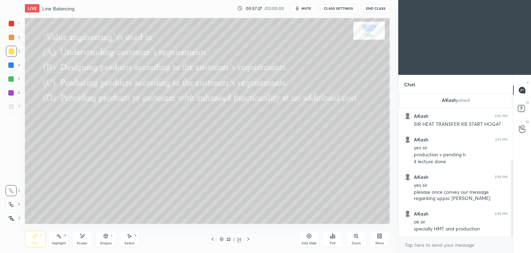
click at [247, 239] on icon at bounding box center [249, 239] width 6 height 6
click at [246, 237] on icon at bounding box center [249, 239] width 6 height 6
click at [249, 239] on icon at bounding box center [249, 239] width 6 height 6
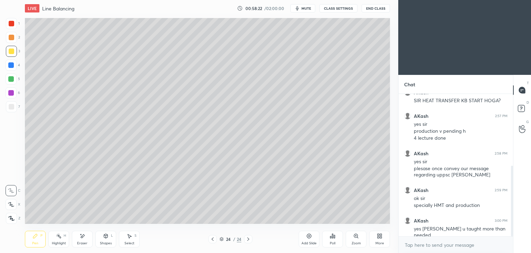
scroll to position [152, 0]
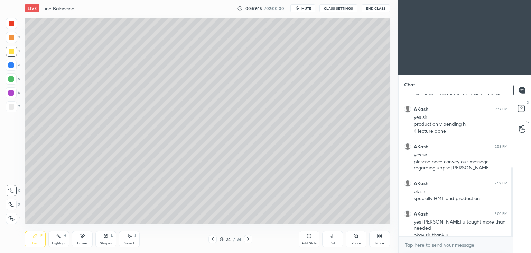
click at [380, 238] on icon at bounding box center [381, 237] width 2 height 2
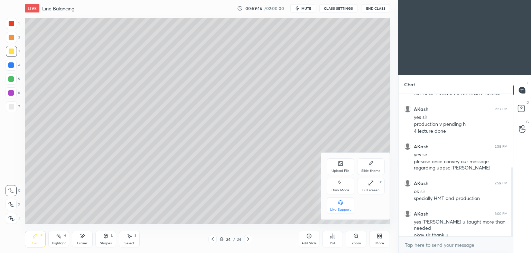
click at [338, 167] on div "Upload File" at bounding box center [341, 166] width 28 height 17
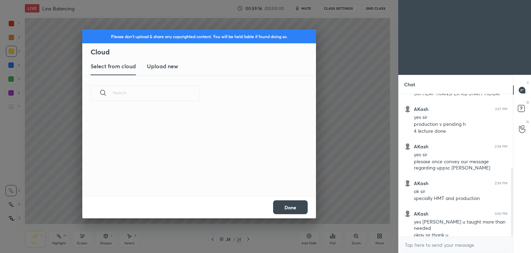
scroll to position [85, 222]
click at [158, 67] on h3 "Upload new" at bounding box center [162, 66] width 31 height 8
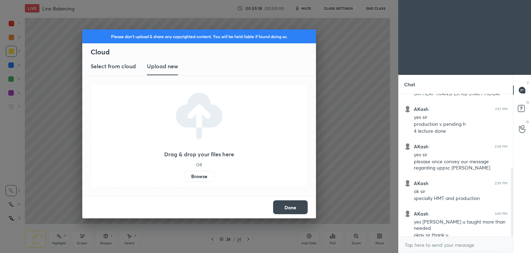
click at [198, 174] on label "Browse" at bounding box center [199, 176] width 31 height 11
click at [184, 174] on input "Browse" at bounding box center [184, 176] width 0 height 11
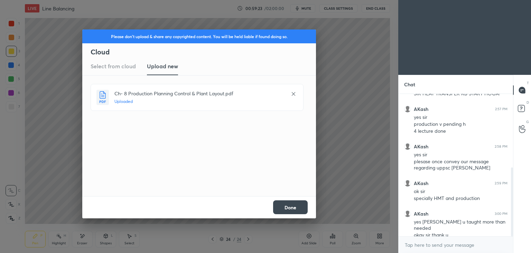
click at [292, 203] on button "Done" at bounding box center [290, 207] width 35 height 14
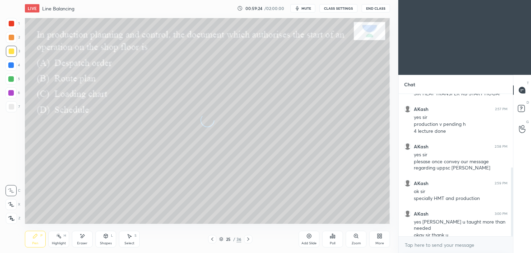
click at [215, 238] on icon at bounding box center [213, 239] width 6 height 6
click at [246, 239] on icon at bounding box center [249, 239] width 6 height 6
click at [338, 237] on div "Poll" at bounding box center [332, 238] width 21 height 17
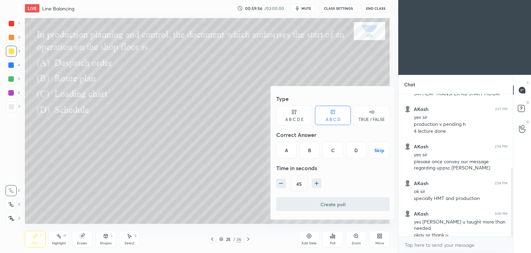
click at [286, 155] on div "A" at bounding box center [286, 150] width 20 height 17
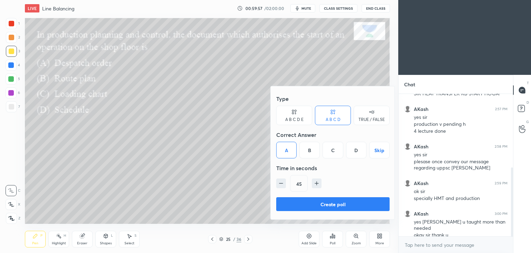
click at [341, 203] on button "Create poll" at bounding box center [332, 204] width 113 height 14
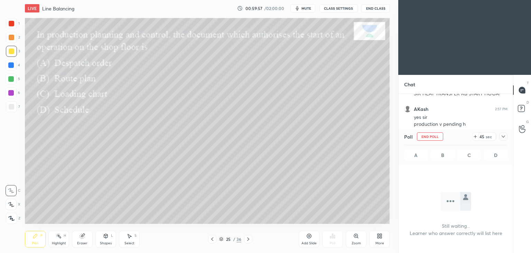
scroll to position [47, 112]
click at [210, 238] on icon at bounding box center [213, 239] width 6 height 6
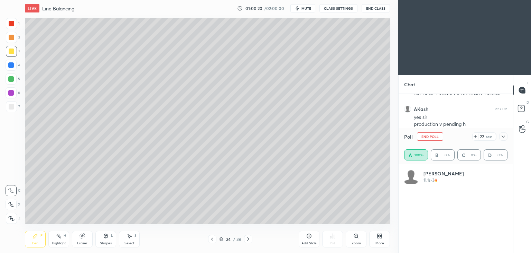
click at [248, 240] on icon at bounding box center [249, 239] width 6 height 6
click at [11, 23] on div at bounding box center [12, 24] width 6 height 6
click at [434, 137] on button "End Poll" at bounding box center [430, 136] width 26 height 8
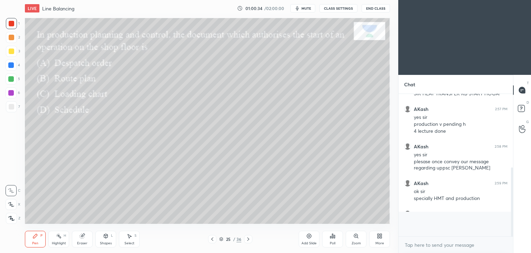
scroll to position [0, 0]
click at [247, 235] on div at bounding box center [248, 239] width 8 height 8
click at [331, 243] on div "Poll" at bounding box center [333, 242] width 6 height 3
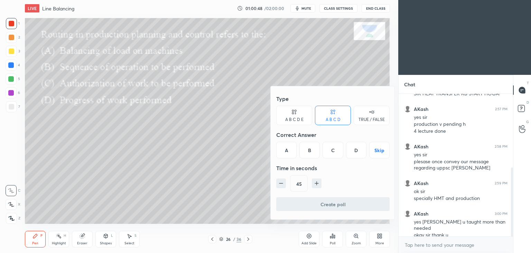
click at [314, 151] on div "B" at bounding box center [310, 150] width 20 height 17
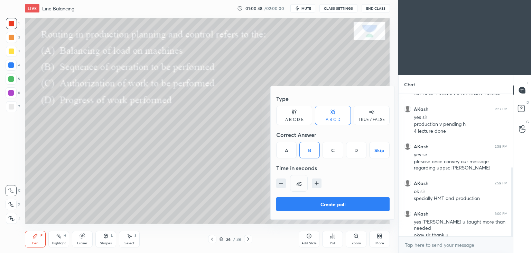
click at [332, 201] on button "Create poll" at bounding box center [332, 204] width 113 height 14
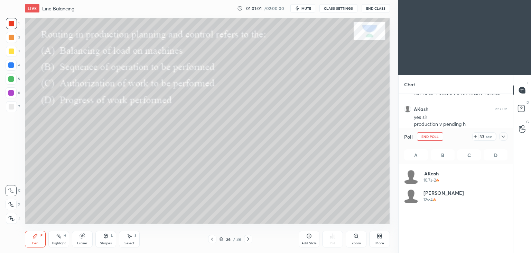
scroll to position [81, 101]
click at [431, 133] on button "End Poll" at bounding box center [430, 136] width 26 height 8
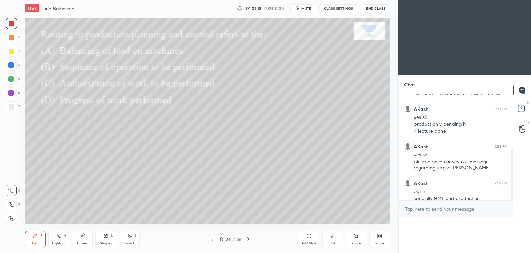
scroll to position [0, 0]
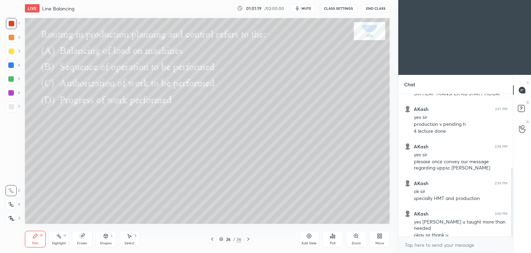
click at [249, 237] on icon at bounding box center [249, 239] width 6 height 6
click at [211, 237] on icon at bounding box center [213, 239] width 6 height 6
click at [212, 237] on icon at bounding box center [213, 239] width 6 height 6
click at [213, 238] on icon at bounding box center [213, 239] width 6 height 6
click at [247, 239] on icon at bounding box center [249, 239] width 6 height 6
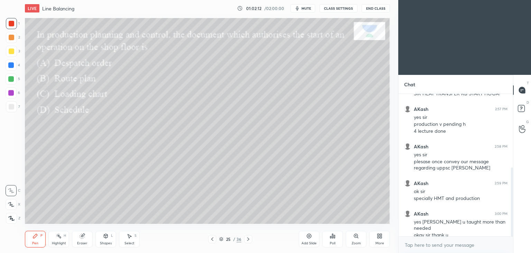
click at [241, 241] on div "25 / 36" at bounding box center [230, 239] width 44 height 8
click at [244, 240] on div "25 / 36" at bounding box center [230, 239] width 44 height 8
click at [246, 238] on icon at bounding box center [249, 239] width 6 height 6
click at [247, 240] on icon at bounding box center [249, 239] width 6 height 6
click at [245, 238] on div at bounding box center [248, 239] width 8 height 8
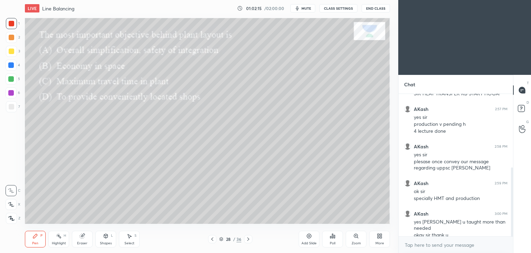
click at [215, 240] on icon at bounding box center [213, 239] width 6 height 6
click at [83, 240] on div "Eraser" at bounding box center [82, 238] width 21 height 17
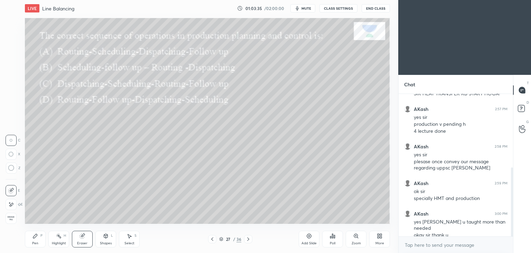
click at [16, 202] on div at bounding box center [11, 204] width 11 height 11
click at [35, 240] on div "Pen P" at bounding box center [35, 238] width 21 height 17
click at [249, 237] on icon at bounding box center [249, 239] width 6 height 6
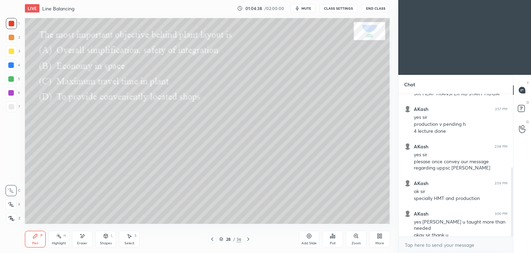
click at [332, 240] on div "Poll" at bounding box center [332, 238] width 21 height 17
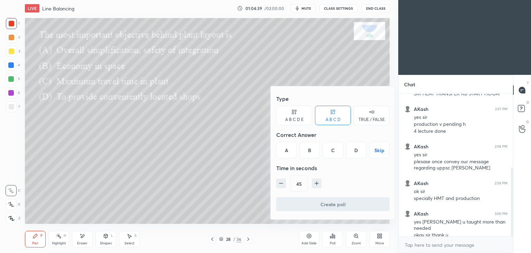
click at [286, 154] on div "A" at bounding box center [286, 150] width 20 height 17
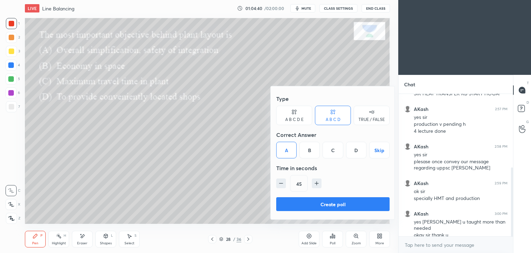
click at [338, 205] on button "Create poll" at bounding box center [332, 204] width 113 height 14
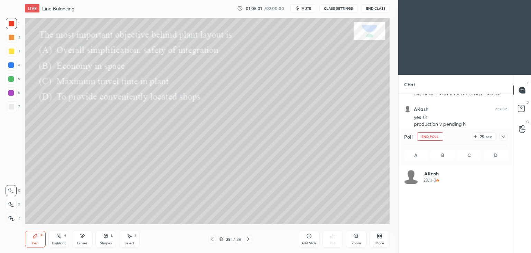
scroll to position [81, 101]
click at [504, 139] on div at bounding box center [504, 136] width 8 height 8
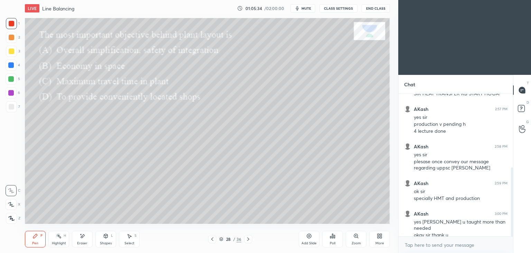
scroll to position [2, 2]
click at [248, 238] on icon at bounding box center [248, 238] width 2 height 3
click at [339, 237] on div "Poll" at bounding box center [332, 238] width 21 height 17
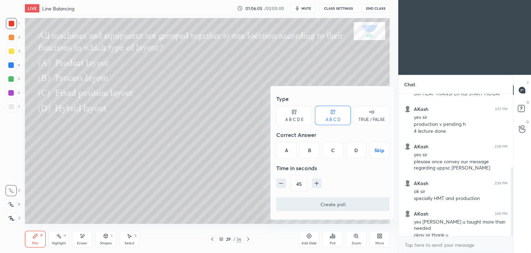
click at [313, 153] on div "B" at bounding box center [310, 150] width 20 height 17
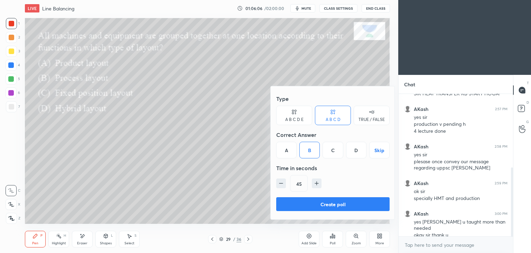
click at [337, 203] on button "Create poll" at bounding box center [332, 204] width 113 height 14
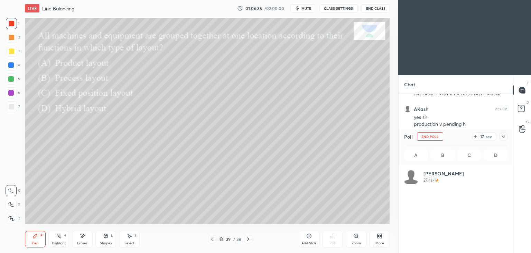
scroll to position [81, 101]
click at [507, 136] on div at bounding box center [504, 136] width 8 height 8
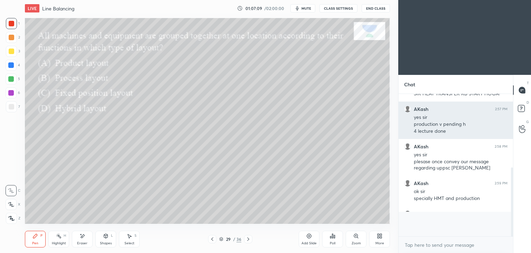
scroll to position [83, 112]
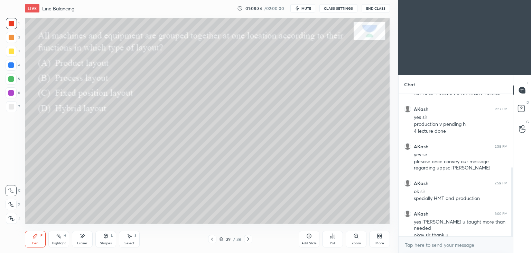
click at [249, 239] on icon at bounding box center [248, 238] width 2 height 3
click at [332, 239] on div "Poll" at bounding box center [332, 238] width 21 height 17
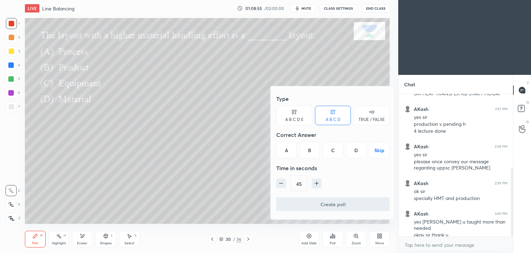
click at [288, 155] on div "A" at bounding box center [286, 150] width 20 height 17
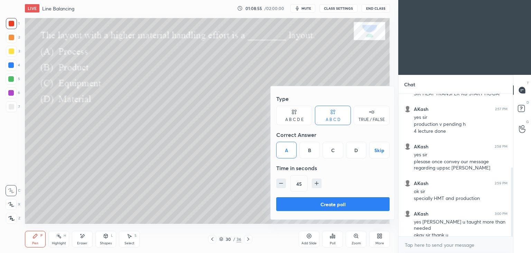
click at [328, 204] on button "Create poll" at bounding box center [332, 204] width 113 height 14
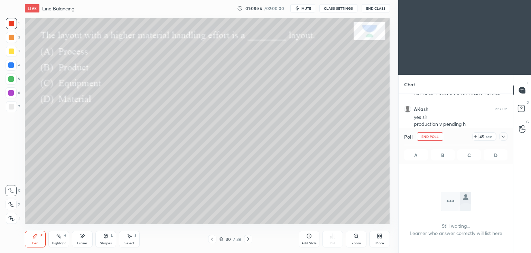
scroll to position [2, 2]
click at [507, 140] on div "Poll" at bounding box center [455, 136] width 103 height 17
click at [507, 137] on div at bounding box center [504, 136] width 8 height 8
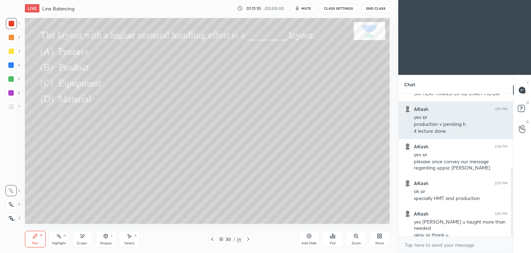
scroll to position [175, 0]
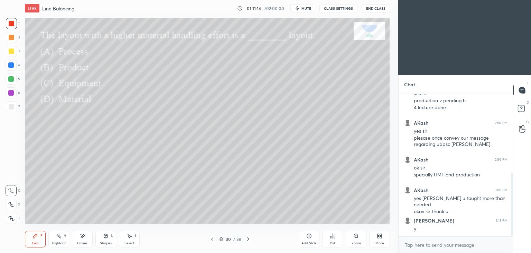
click at [250, 237] on icon at bounding box center [249, 239] width 6 height 6
click at [332, 233] on icon at bounding box center [333, 236] width 6 height 6
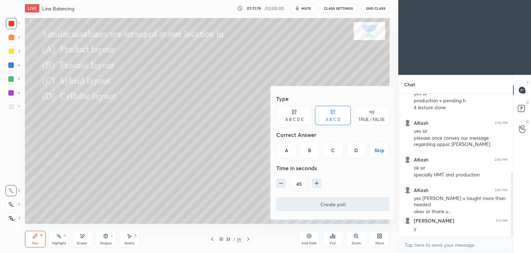
click at [312, 153] on div "B" at bounding box center [310, 150] width 20 height 17
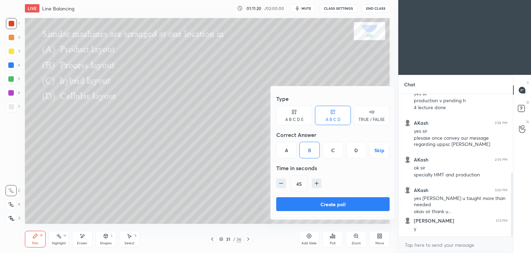
click at [331, 206] on button "Create poll" at bounding box center [332, 204] width 113 height 14
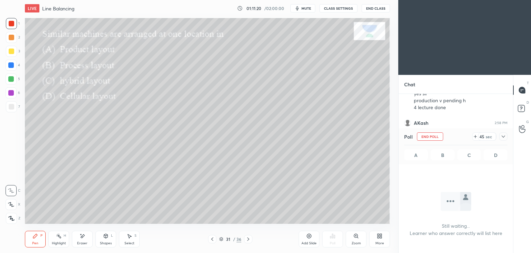
scroll to position [2, 2]
click at [504, 138] on icon at bounding box center [504, 137] width 6 height 6
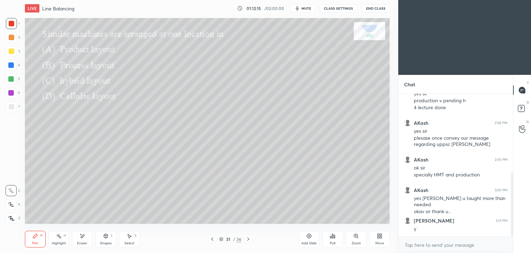
scroll to position [83, 112]
click at [84, 230] on div "Pen P Highlight H Eraser Shapes L Select S 31 / 36 Add Slide Poll Zoom More" at bounding box center [207, 239] width 365 height 28
click at [84, 242] on div "Eraser" at bounding box center [82, 242] width 10 height 3
click at [85, 242] on div "Eraser" at bounding box center [82, 242] width 10 height 3
click at [35, 240] on div "Pen P" at bounding box center [35, 238] width 21 height 17
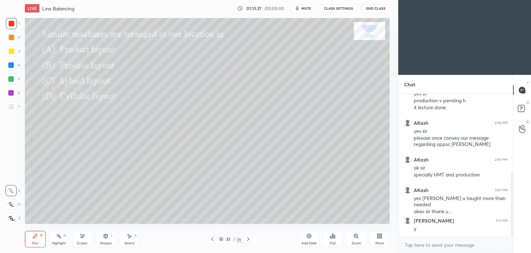
click at [111, 240] on div "Shapes L" at bounding box center [105, 238] width 21 height 17
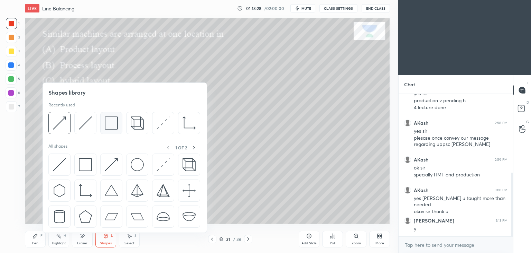
click at [106, 125] on img at bounding box center [111, 122] width 13 height 13
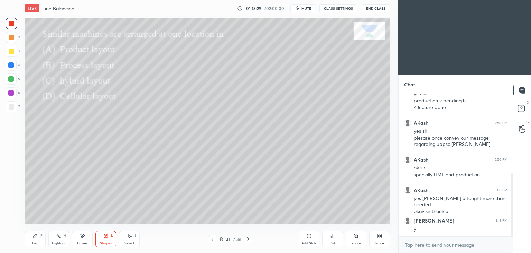
click at [10, 52] on div at bounding box center [12, 51] width 6 height 6
click at [37, 244] on div "Pen" at bounding box center [35, 242] width 6 height 3
click at [249, 236] on icon at bounding box center [249, 239] width 6 height 6
click at [332, 238] on div "Poll" at bounding box center [332, 238] width 21 height 17
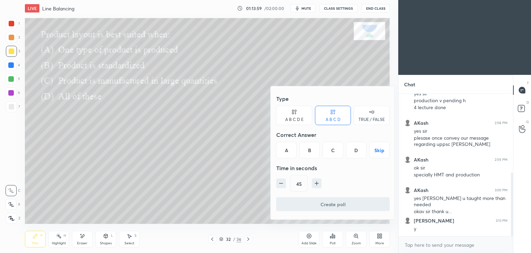
click at [355, 153] on div "D" at bounding box center [356, 150] width 20 height 17
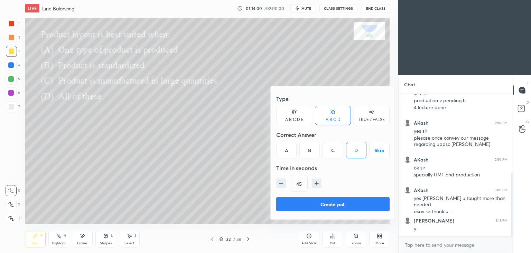
click at [329, 208] on button "Create poll" at bounding box center [332, 204] width 113 height 14
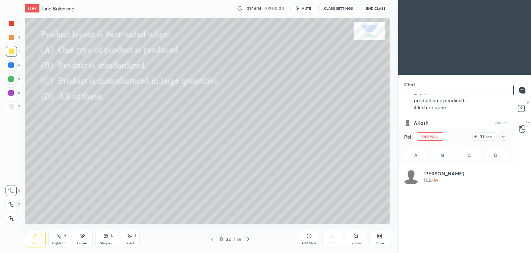
scroll to position [81, 101]
click at [507, 135] on div at bounding box center [504, 136] width 8 height 8
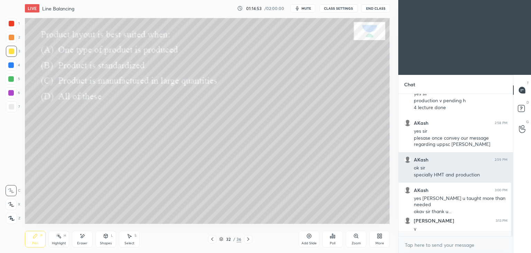
scroll to position [81, 112]
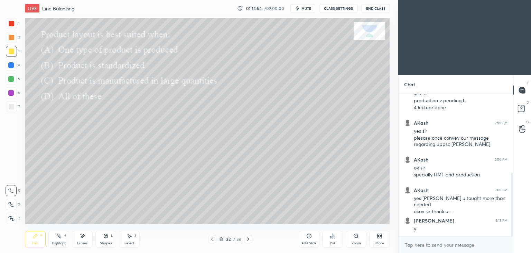
click at [250, 237] on icon at bounding box center [249, 239] width 6 height 6
click at [332, 237] on icon at bounding box center [332, 236] width 1 height 4
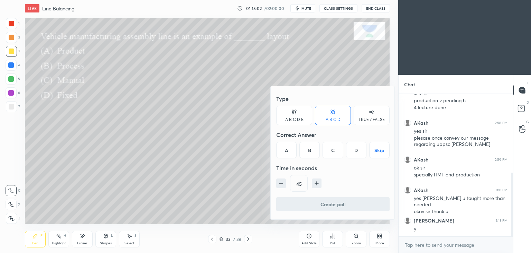
click at [289, 152] on div "A" at bounding box center [286, 150] width 20 height 17
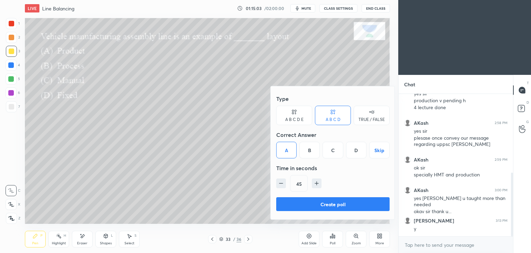
click at [328, 207] on button "Create poll" at bounding box center [332, 204] width 113 height 14
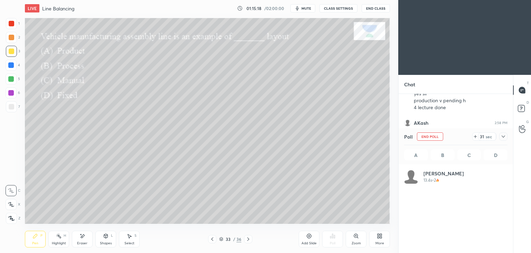
scroll to position [2, 2]
click at [438, 137] on button "End Poll" at bounding box center [430, 136] width 26 height 8
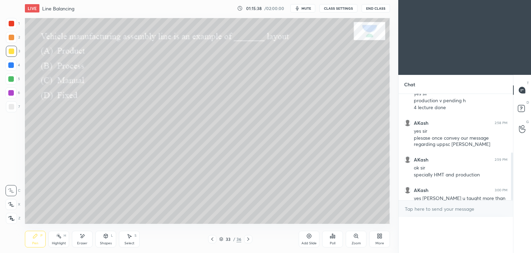
scroll to position [0, 0]
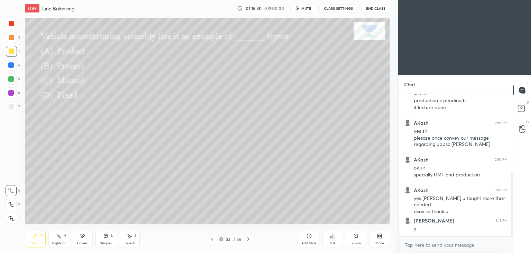
click at [249, 237] on icon at bounding box center [249, 239] width 6 height 6
click at [335, 237] on icon at bounding box center [333, 236] width 6 height 6
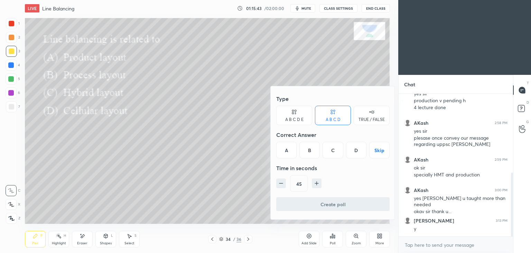
click at [288, 153] on div "A" at bounding box center [286, 150] width 20 height 17
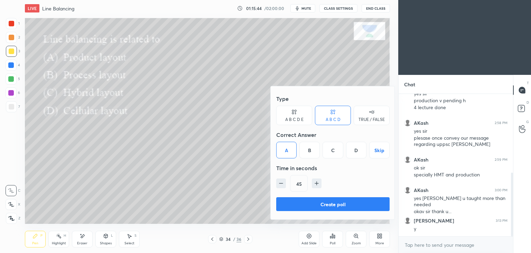
click at [333, 207] on button "Create poll" at bounding box center [332, 204] width 113 height 14
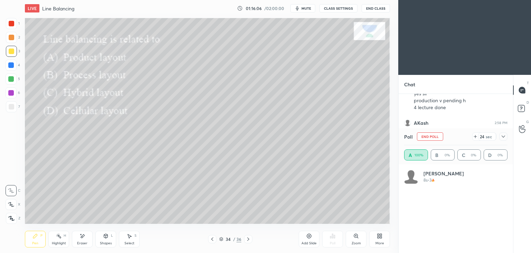
click at [440, 139] on button "End Poll" at bounding box center [430, 136] width 26 height 8
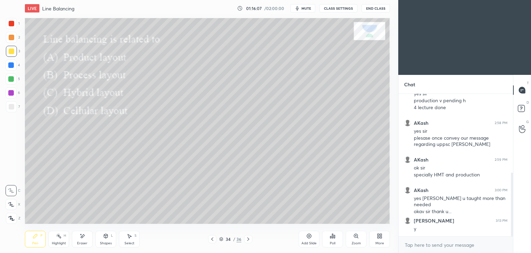
click at [249, 236] on icon at bounding box center [249, 239] width 6 height 6
click at [337, 234] on div "Poll" at bounding box center [332, 238] width 21 height 17
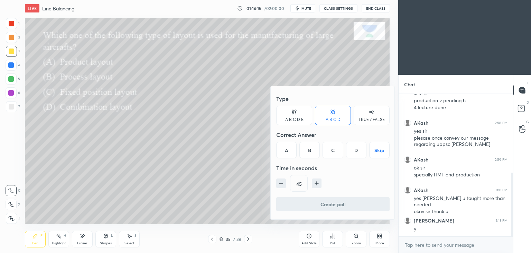
click at [334, 152] on div "C" at bounding box center [333, 150] width 20 height 17
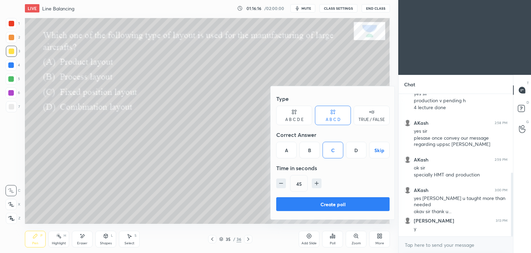
click at [322, 200] on button "Create poll" at bounding box center [332, 204] width 113 height 14
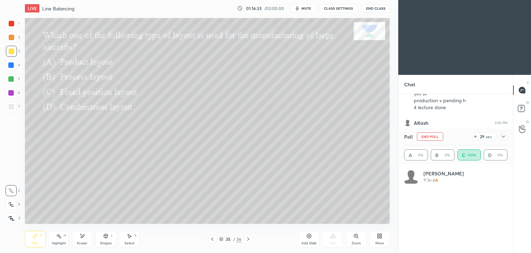
click at [14, 26] on div at bounding box center [11, 23] width 11 height 11
click at [438, 139] on button "End Poll" at bounding box center [430, 136] width 26 height 8
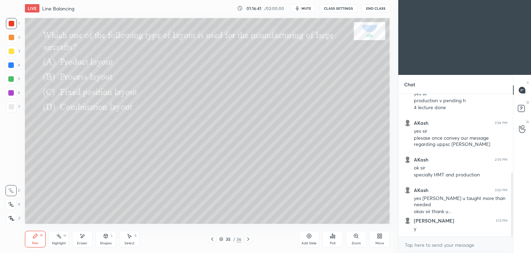
click at [248, 236] on icon at bounding box center [249, 239] width 6 height 6
click at [336, 235] on div "Poll" at bounding box center [332, 238] width 21 height 17
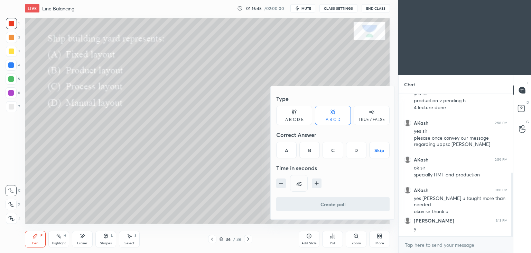
click at [289, 149] on div "A" at bounding box center [286, 150] width 20 height 17
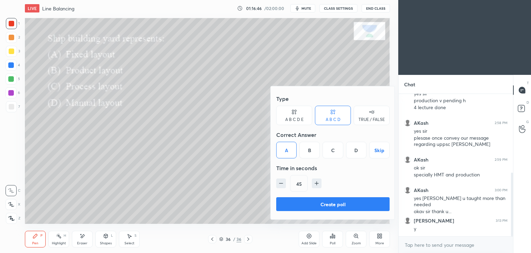
click at [334, 198] on button "Create poll" at bounding box center [332, 204] width 113 height 14
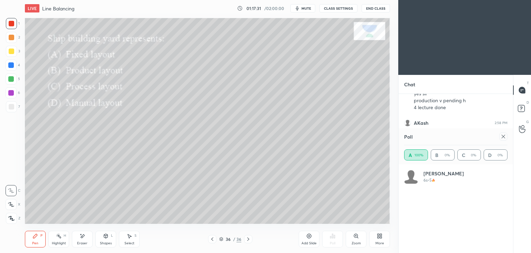
click at [510, 139] on div "Poll A 100% B 0% C 0% D 0%" at bounding box center [456, 146] width 115 height 36
click at [507, 137] on div at bounding box center [504, 136] width 8 height 8
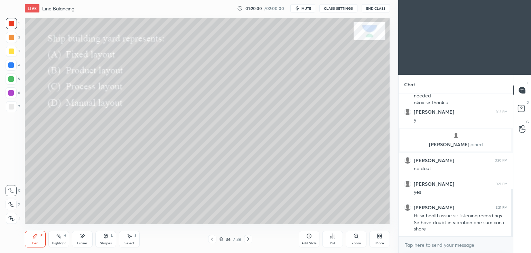
scroll to position [313, 0]
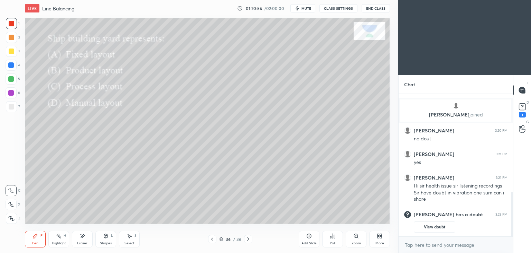
click at [439, 226] on button "View doubt" at bounding box center [435, 226] width 42 height 11
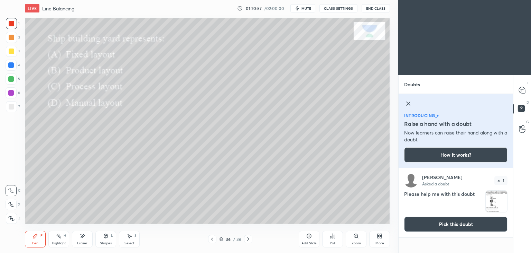
click at [497, 202] on img "grid" at bounding box center [496, 200] width 21 height 21
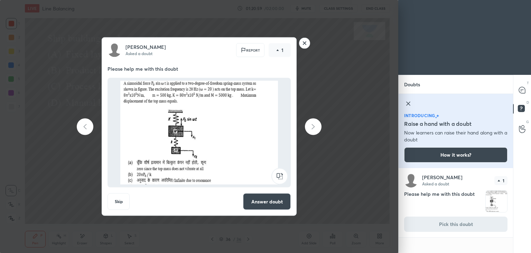
click at [277, 201] on button "Answer doubt" at bounding box center [267, 201] width 48 height 17
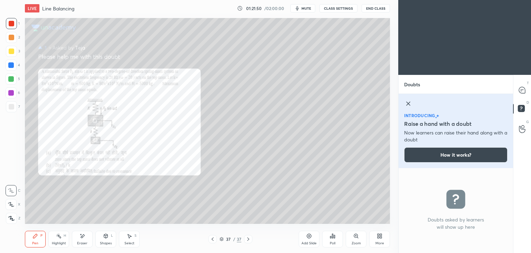
click at [409, 106] on icon at bounding box center [408, 103] width 8 height 8
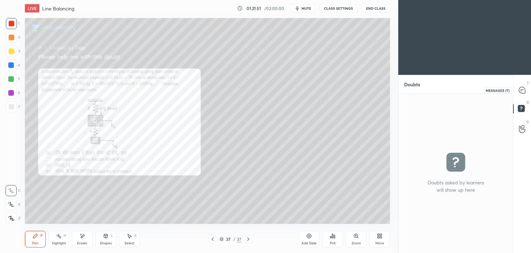
click at [522, 92] on icon at bounding box center [522, 90] width 6 height 6
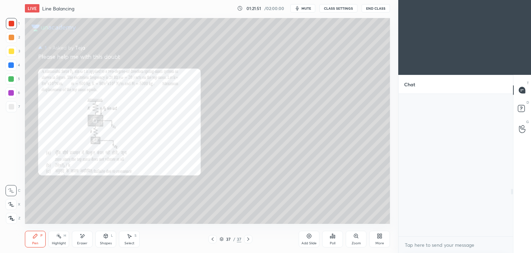
scroll to position [140, 112]
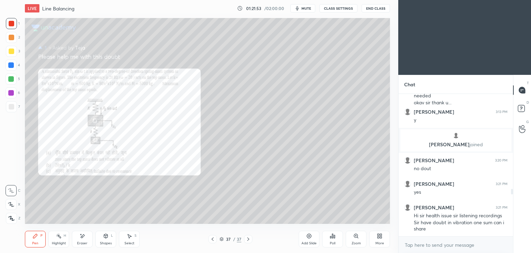
click at [37, 239] on div "Pen P" at bounding box center [35, 238] width 21 height 17
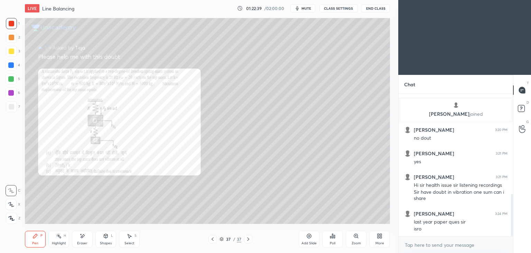
scroll to position [338, 0]
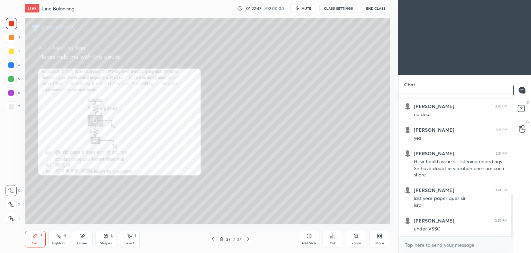
click at [129, 239] on div "Select S" at bounding box center [129, 238] width 21 height 17
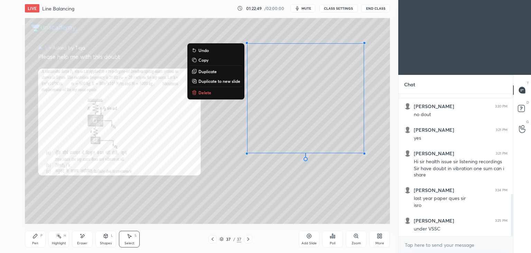
click at [227, 93] on button "Delete" at bounding box center [216, 92] width 52 height 8
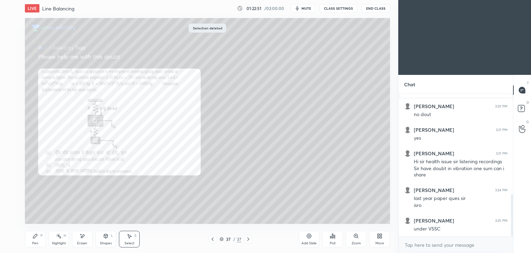
click at [36, 240] on div "Pen P" at bounding box center [35, 238] width 21 height 17
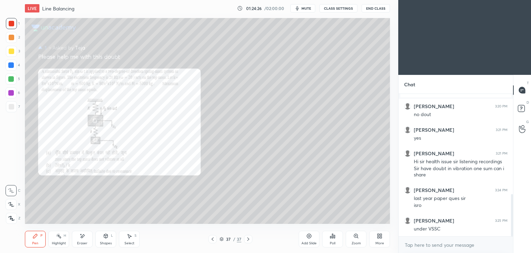
scroll to position [374, 0]
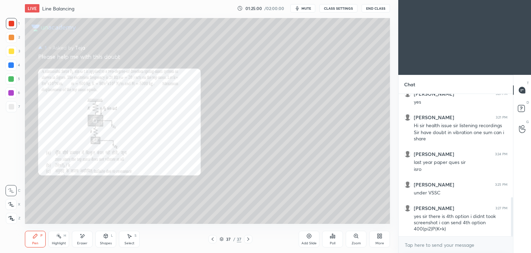
click at [82, 237] on icon at bounding box center [83, 235] width 4 height 3
click at [36, 238] on div "Pen P" at bounding box center [35, 238] width 21 height 17
click at [87, 235] on div "Eraser" at bounding box center [82, 238] width 21 height 17
click at [37, 242] on div "Pen" at bounding box center [35, 242] width 6 height 3
click at [84, 239] on div "Eraser" at bounding box center [82, 238] width 21 height 17
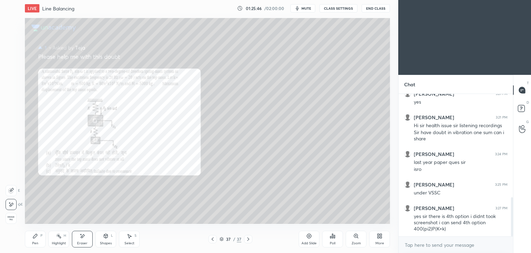
click at [33, 237] on icon at bounding box center [35, 236] width 4 height 4
click at [129, 240] on div "Select S" at bounding box center [129, 238] width 21 height 17
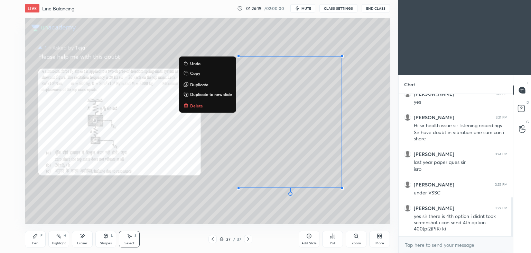
click at [204, 104] on button "Delete" at bounding box center [208, 105] width 52 height 8
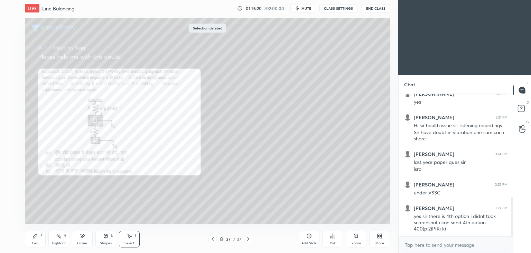
click at [28, 238] on div "Pen P" at bounding box center [35, 238] width 21 height 17
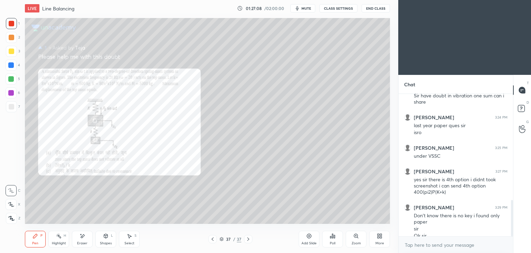
scroll to position [417, 0]
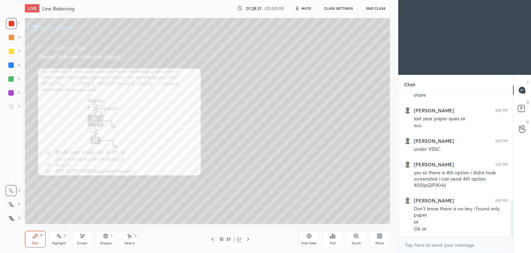
click at [83, 239] on div "Eraser" at bounding box center [82, 238] width 21 height 17
click at [37, 240] on div "Pen P" at bounding box center [35, 238] width 21 height 17
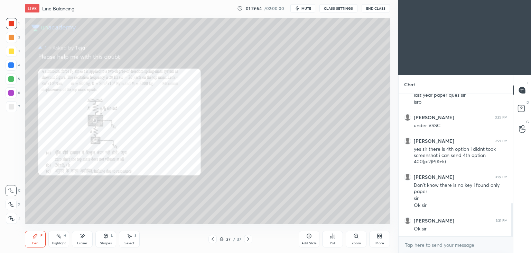
scroll to position [464, 0]
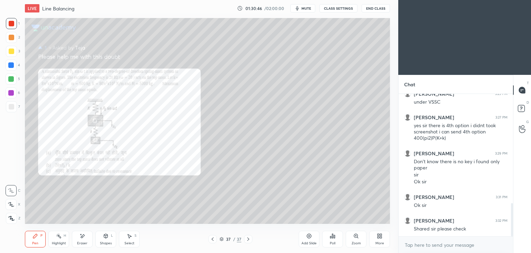
click at [382, 7] on button "End Class" at bounding box center [376, 8] width 28 height 8
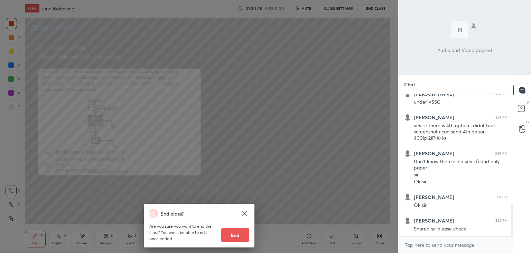
click at [237, 237] on button "End" at bounding box center [235, 235] width 28 height 14
type textarea "x"
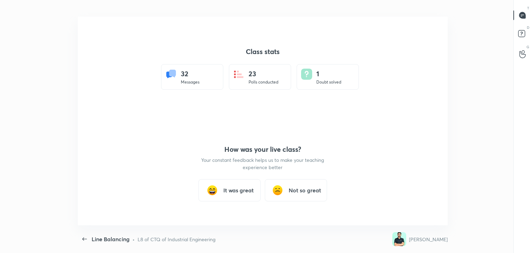
scroll to position [34390, 34103]
